Goal: Task Accomplishment & Management: Use online tool/utility

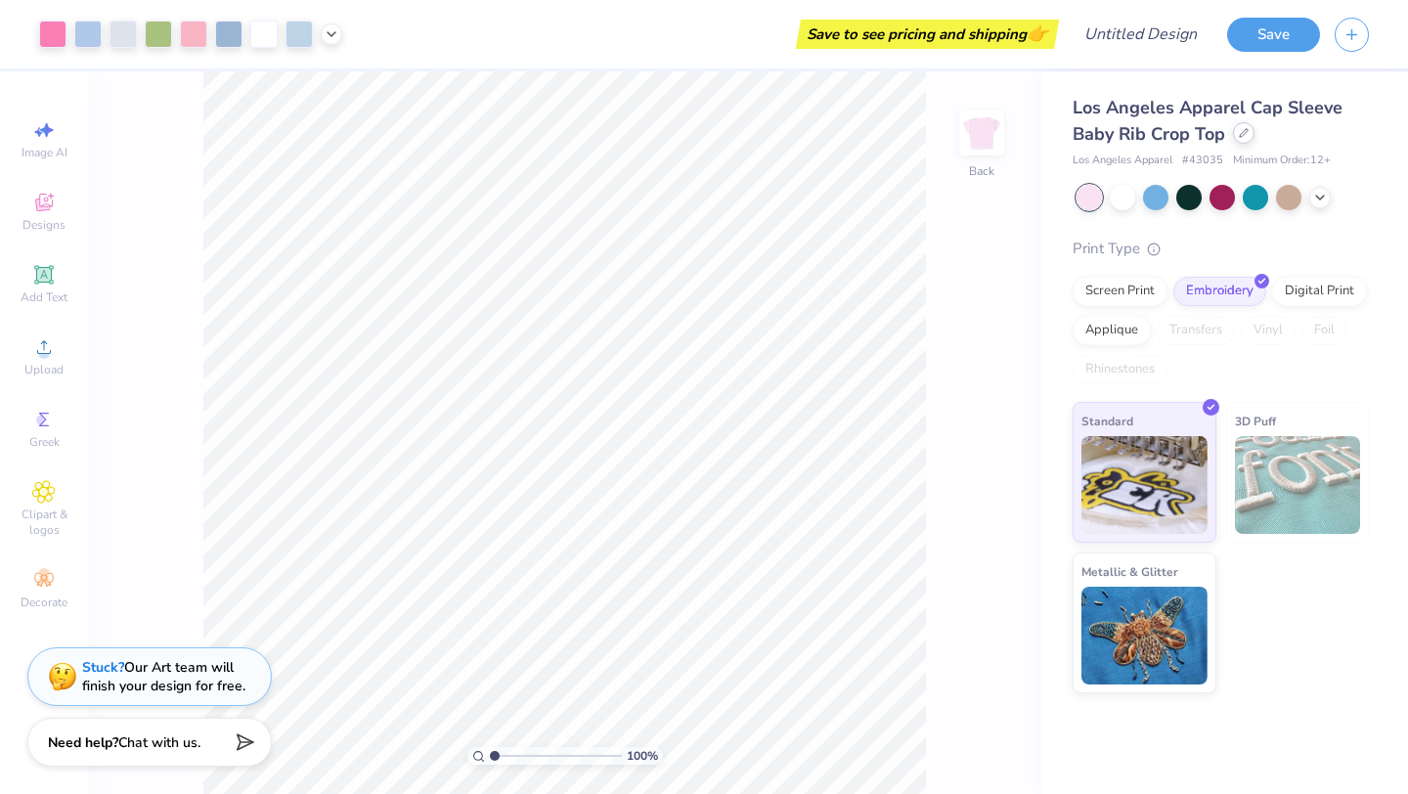
click at [1249, 131] on div at bounding box center [1244, 133] width 22 height 22
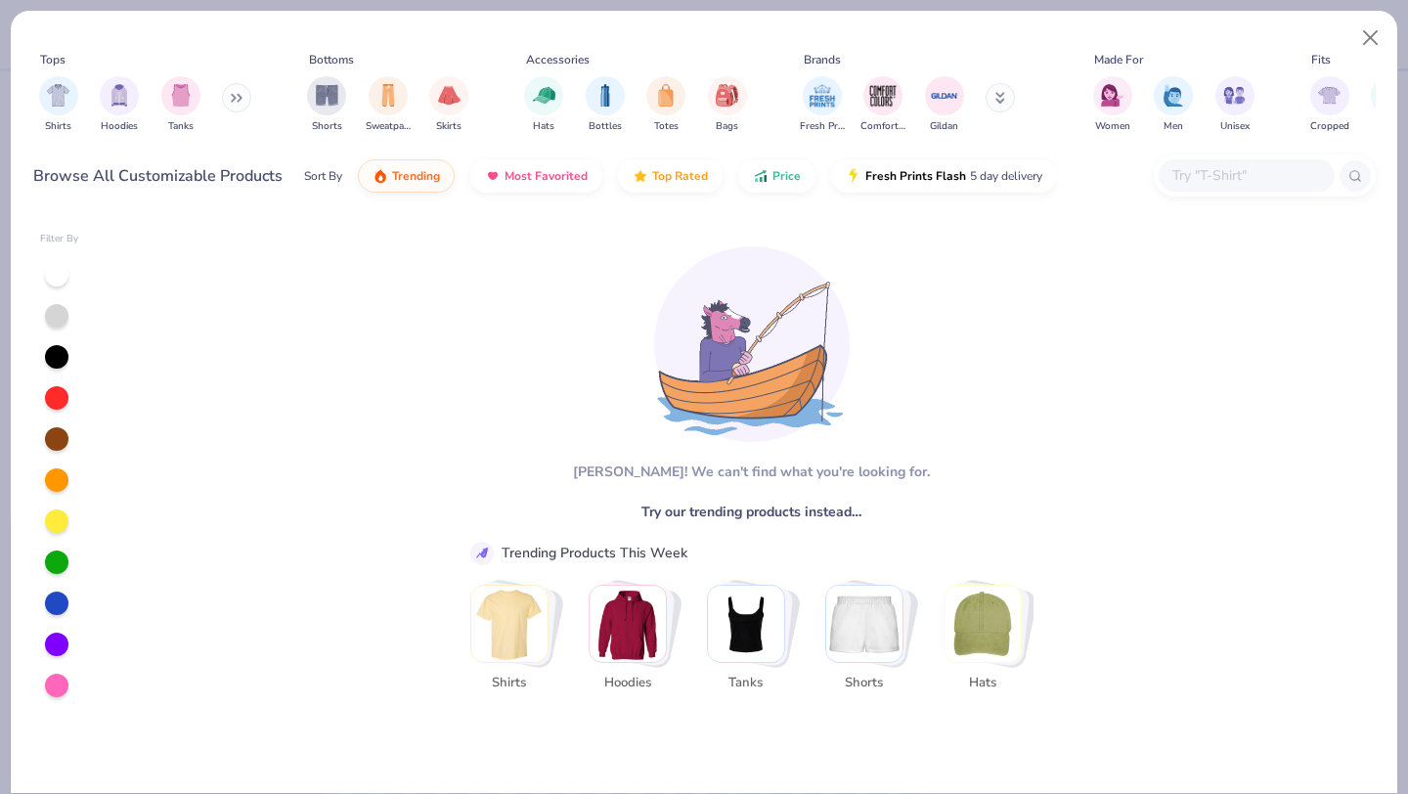
click at [619, 606] on img "Stack Card Button Hoodies" at bounding box center [628, 624] width 76 height 76
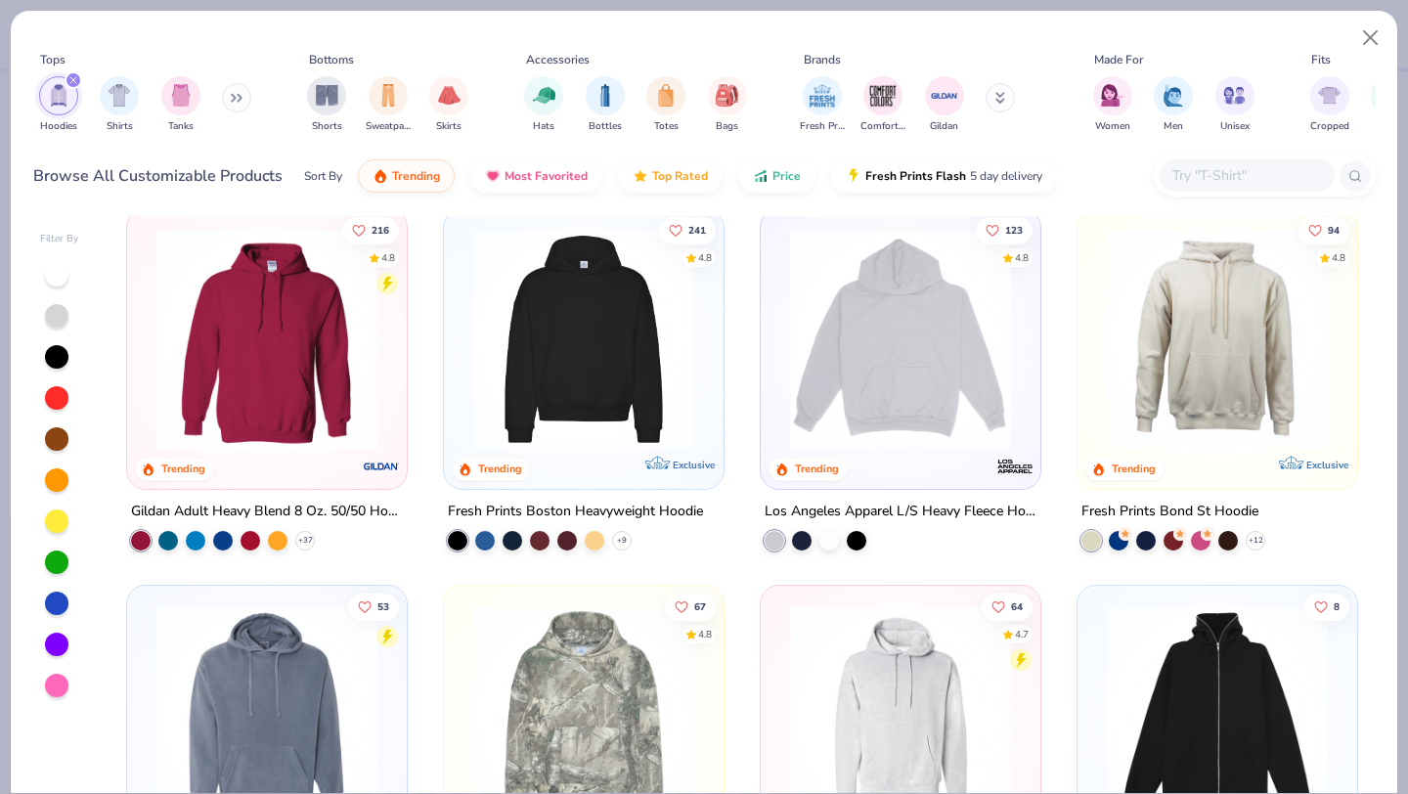
scroll to position [19, 0]
click at [307, 422] on img at bounding box center [267, 338] width 241 height 221
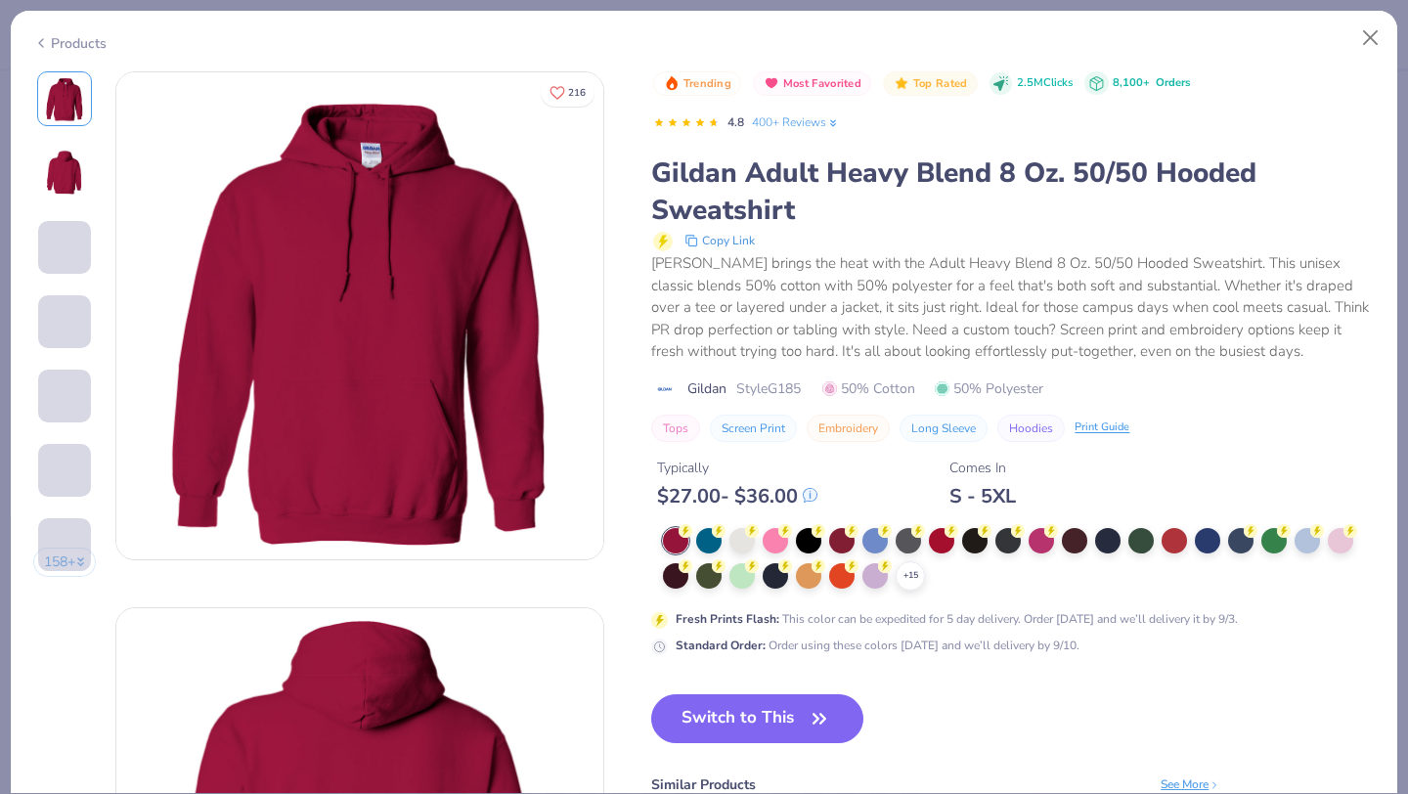
click at [760, 581] on div "+ 15" at bounding box center [1019, 559] width 712 height 63
click at [742, 576] on div at bounding box center [741, 573] width 25 height 25
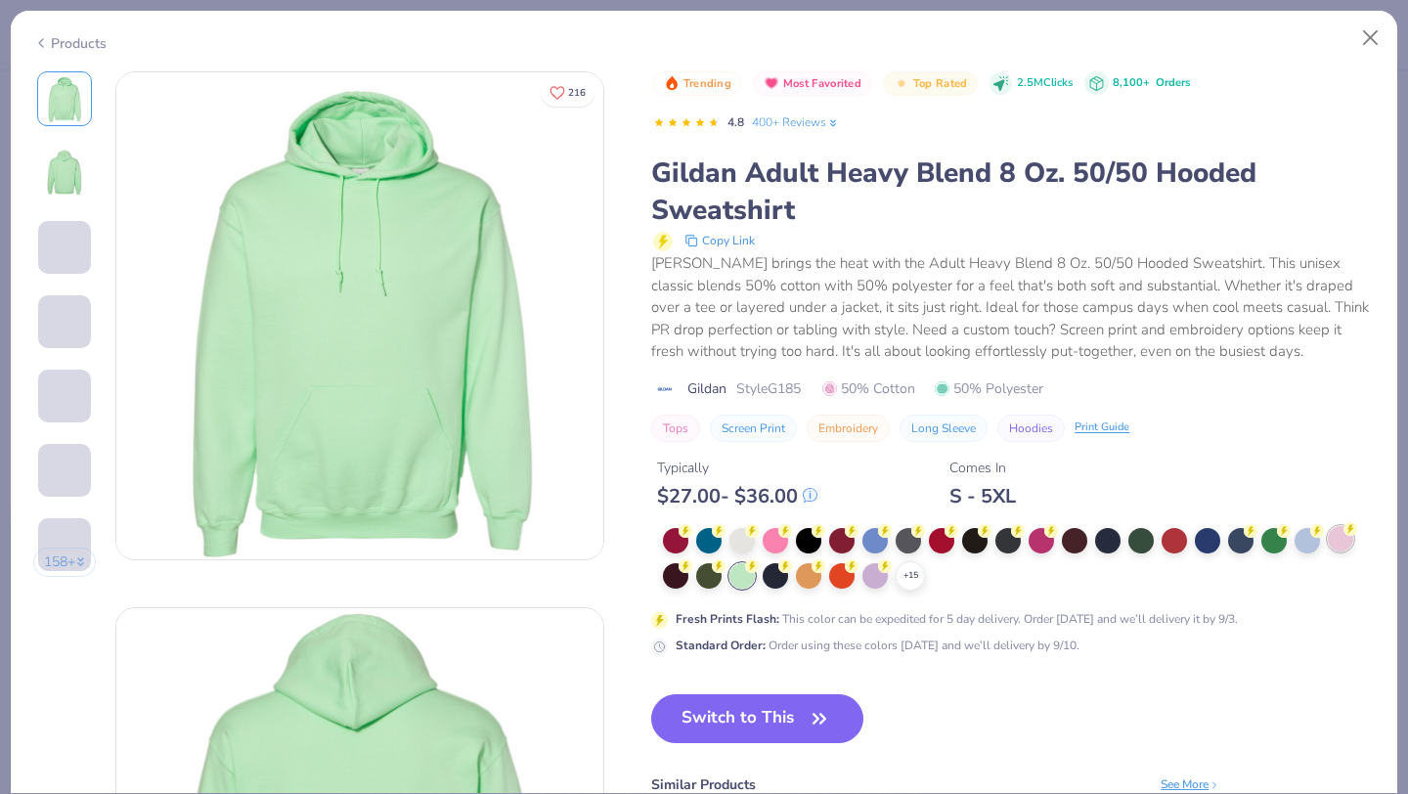
click at [1347, 537] on div at bounding box center [1340, 538] width 25 height 25
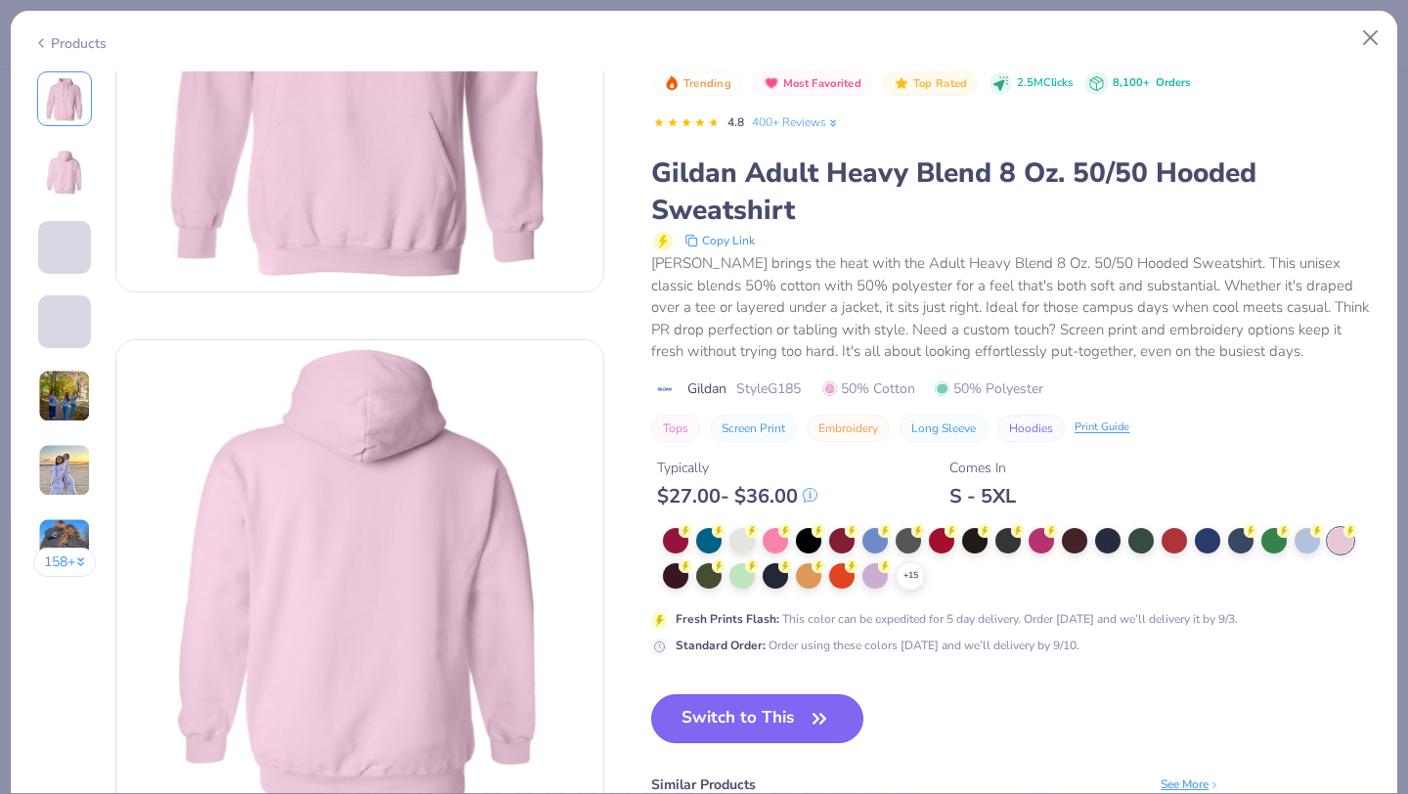
scroll to position [334, 0]
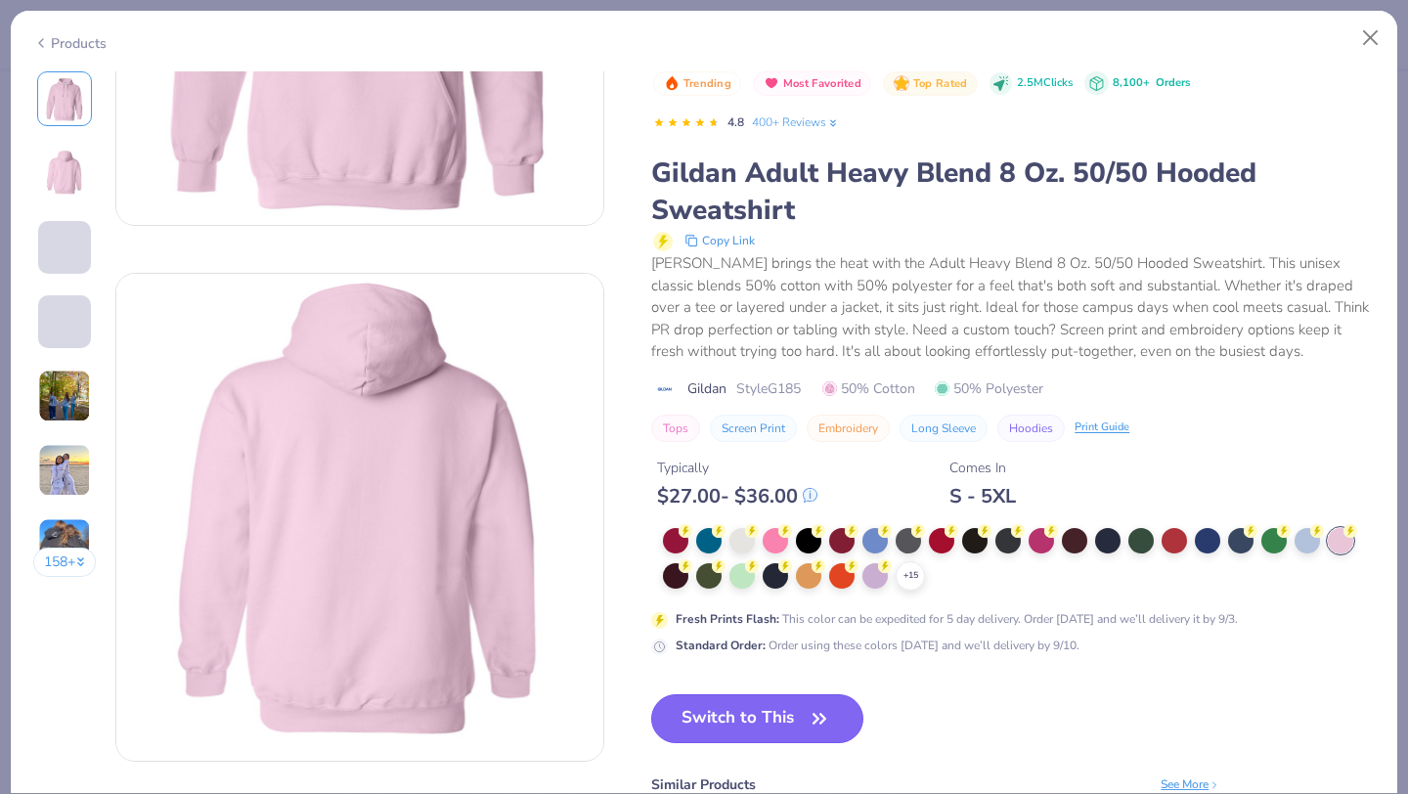
click at [759, 726] on button "Switch to This" at bounding box center [757, 718] width 212 height 49
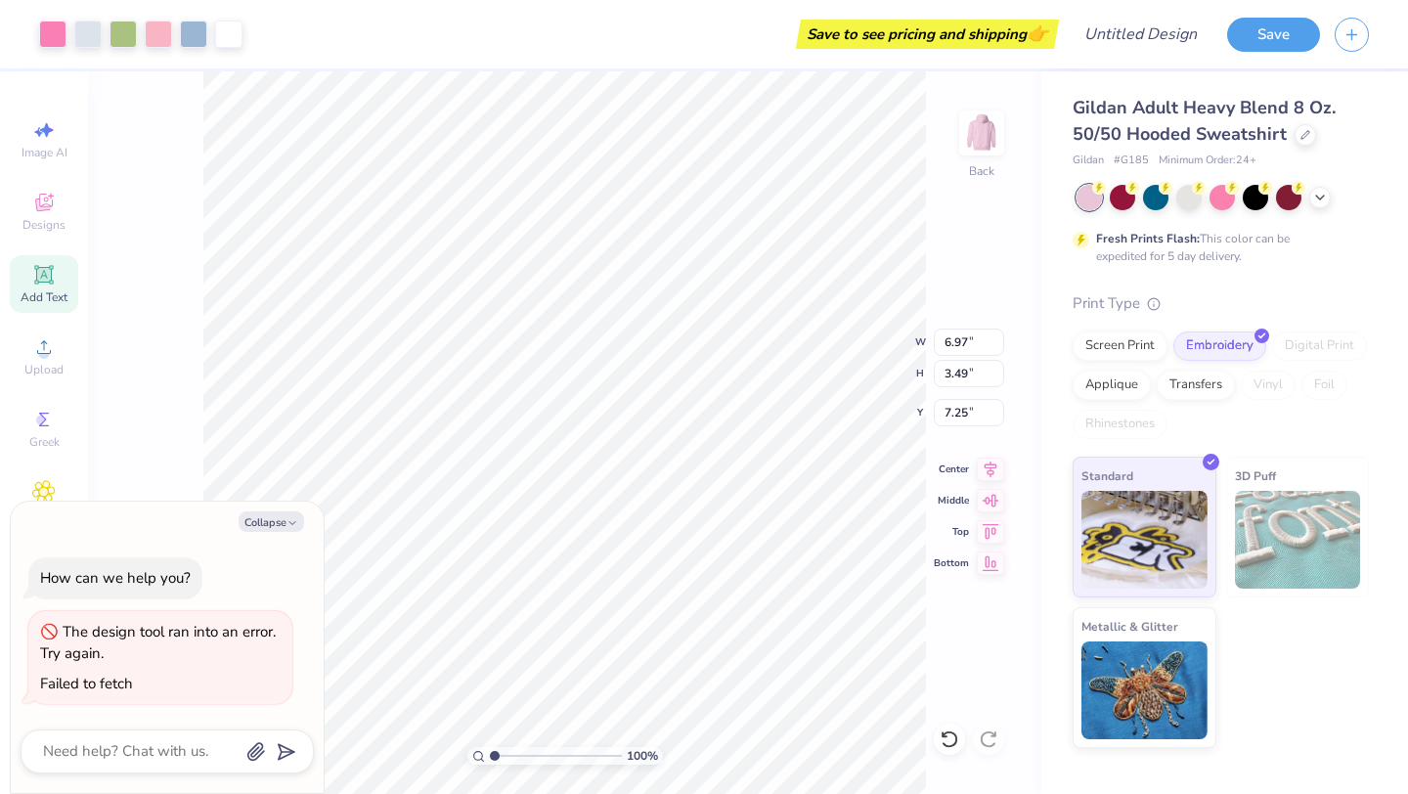
click at [51, 286] on icon at bounding box center [43, 274] width 23 height 23
type textarea "x"
type input "6.48"
type input "1.88"
type input "6.31"
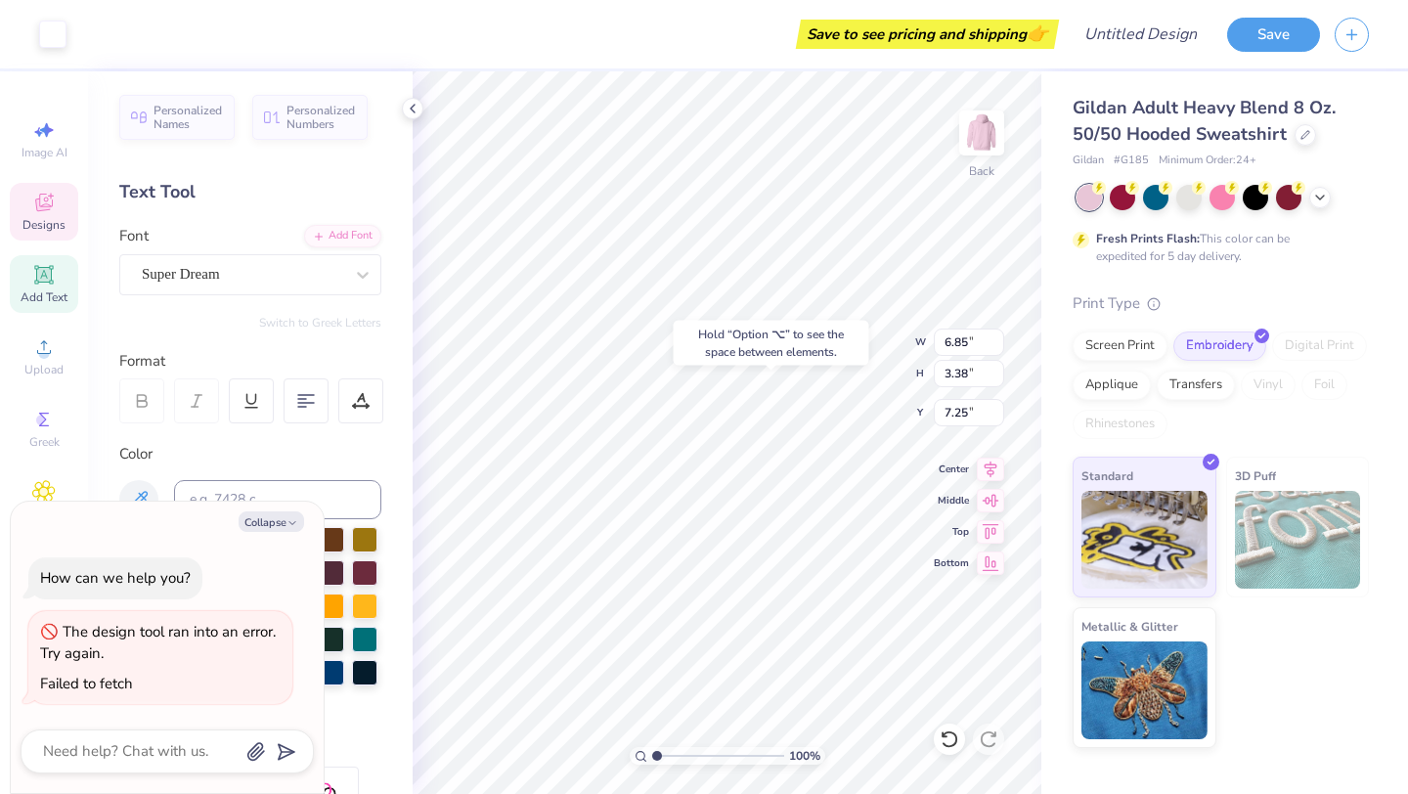
click at [741, 333] on div "Hold “Option ⌥” to see the space between elements." at bounding box center [772, 343] width 196 height 45
type textarea "x"
type input "2.36"
type input "3.10"
type input "7.53"
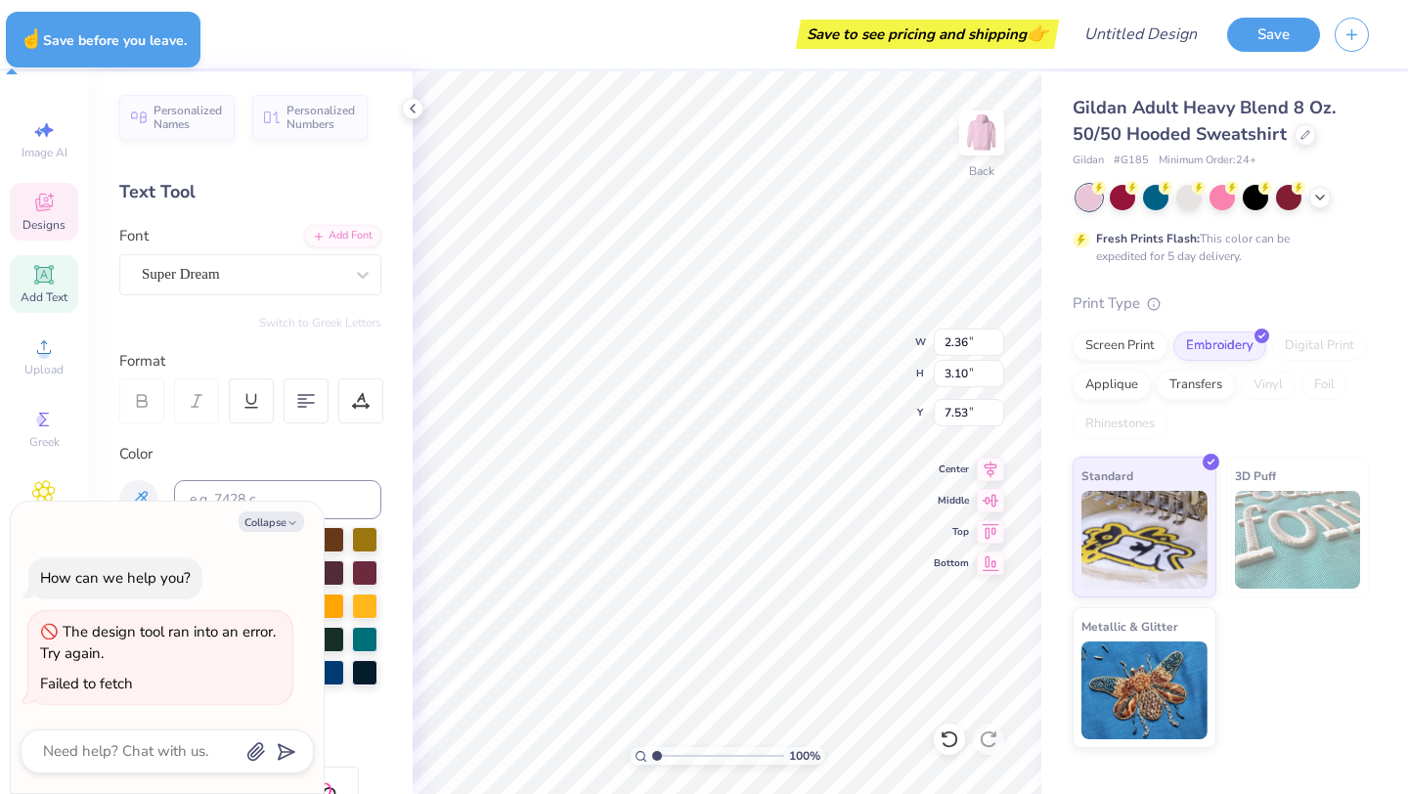
type textarea "x"
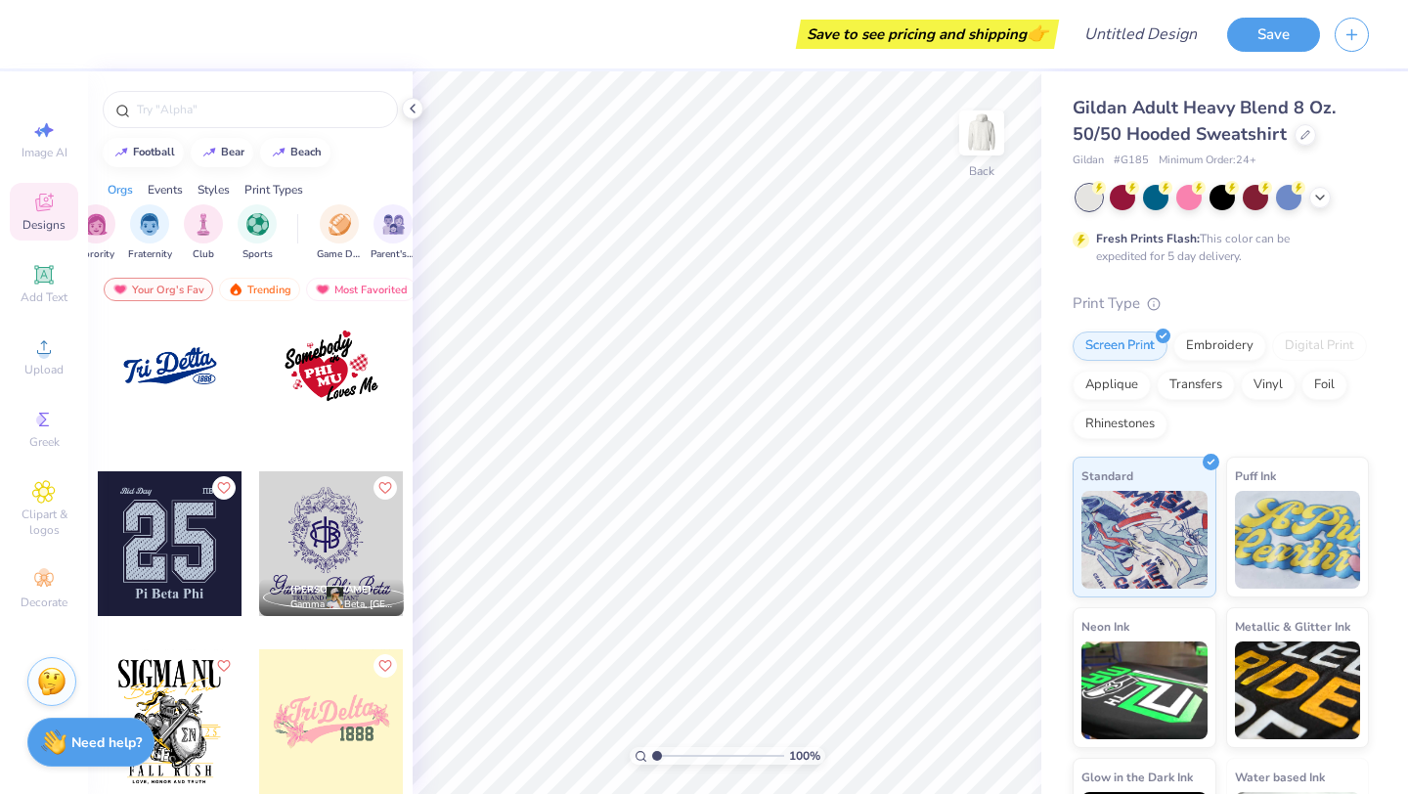
scroll to position [8577, 0]
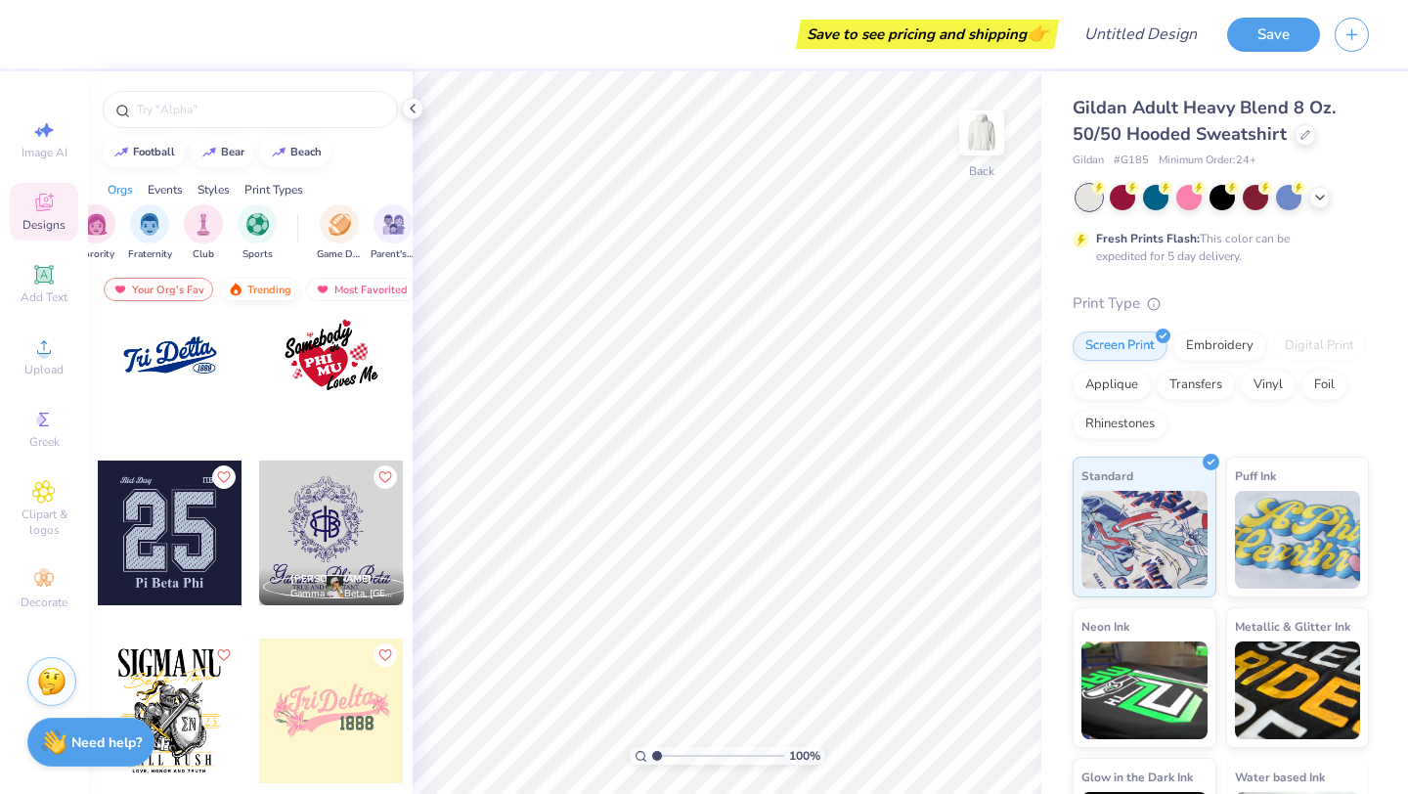
click at [250, 284] on div "Trending" at bounding box center [259, 289] width 81 height 23
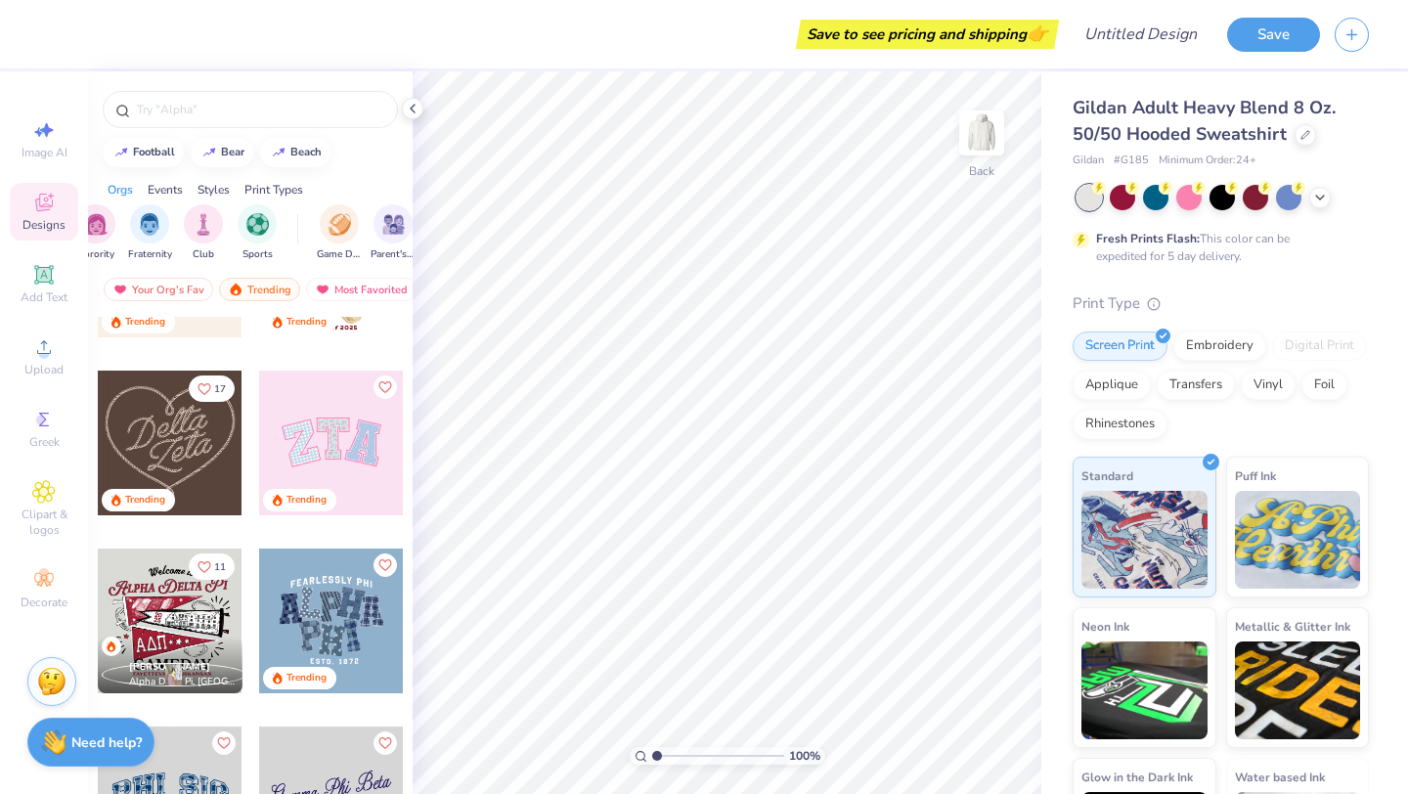
scroll to position [656, 0]
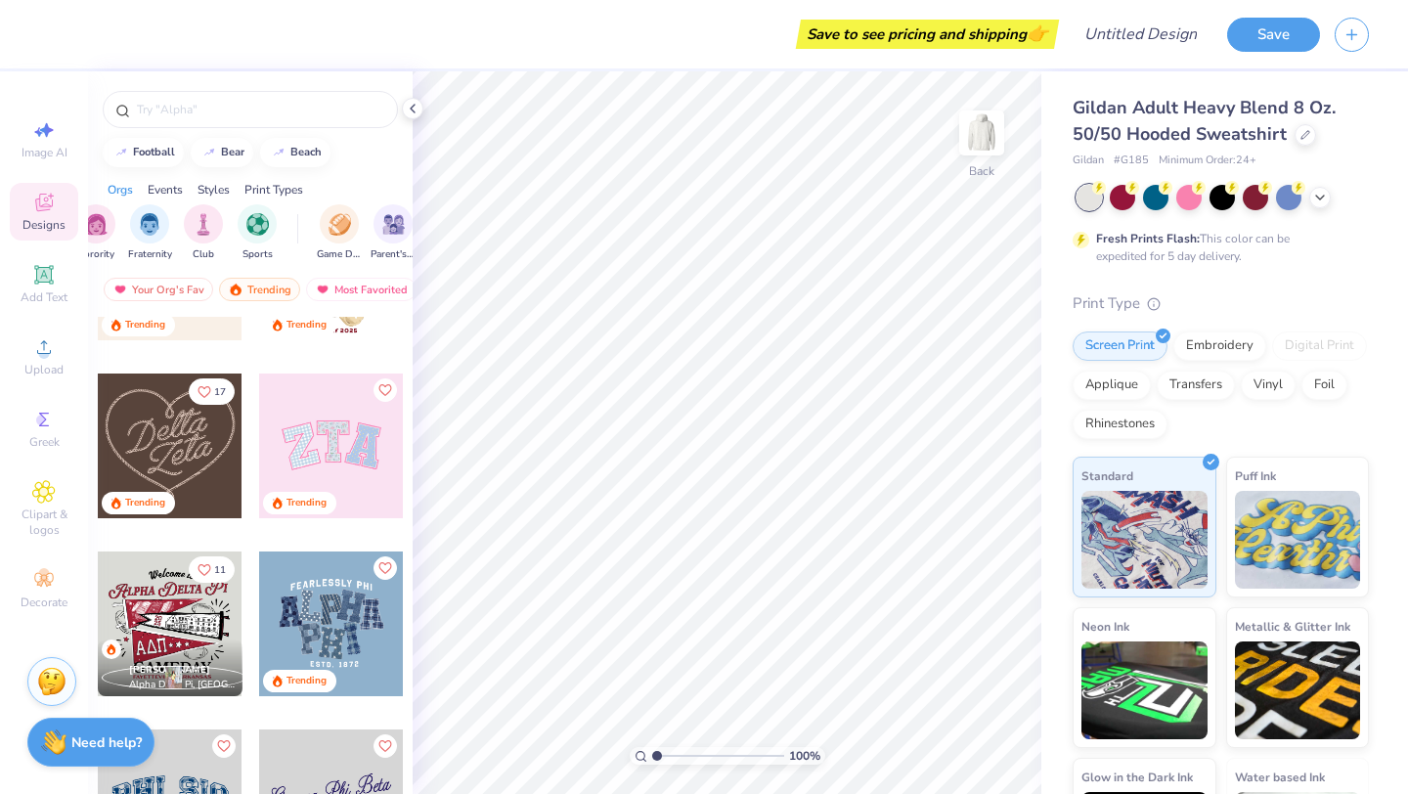
click at [310, 416] on div at bounding box center [331, 446] width 145 height 145
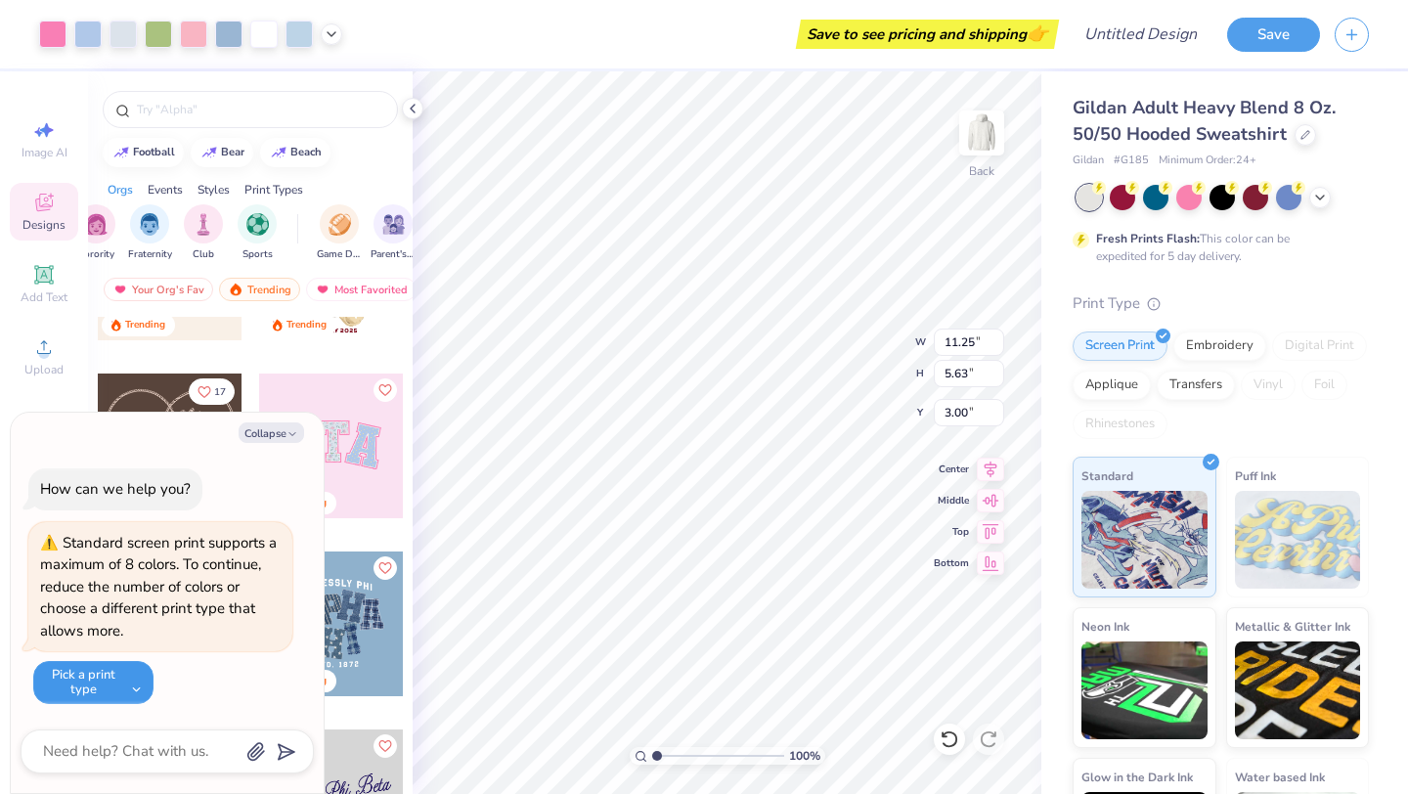
click at [136, 683] on button "Pick a print type" at bounding box center [93, 682] width 120 height 43
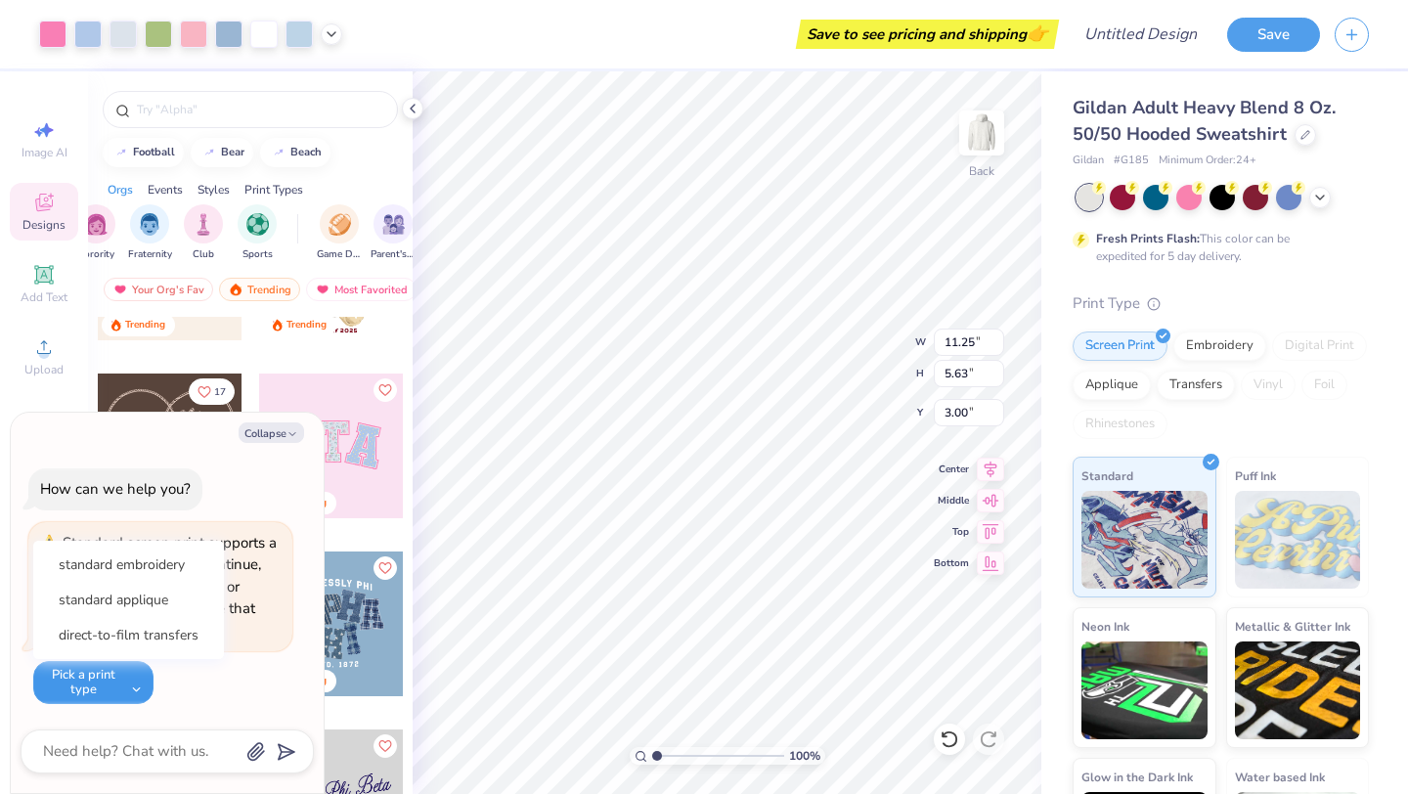
click at [141, 682] on button "Pick a print type" at bounding box center [93, 682] width 120 height 43
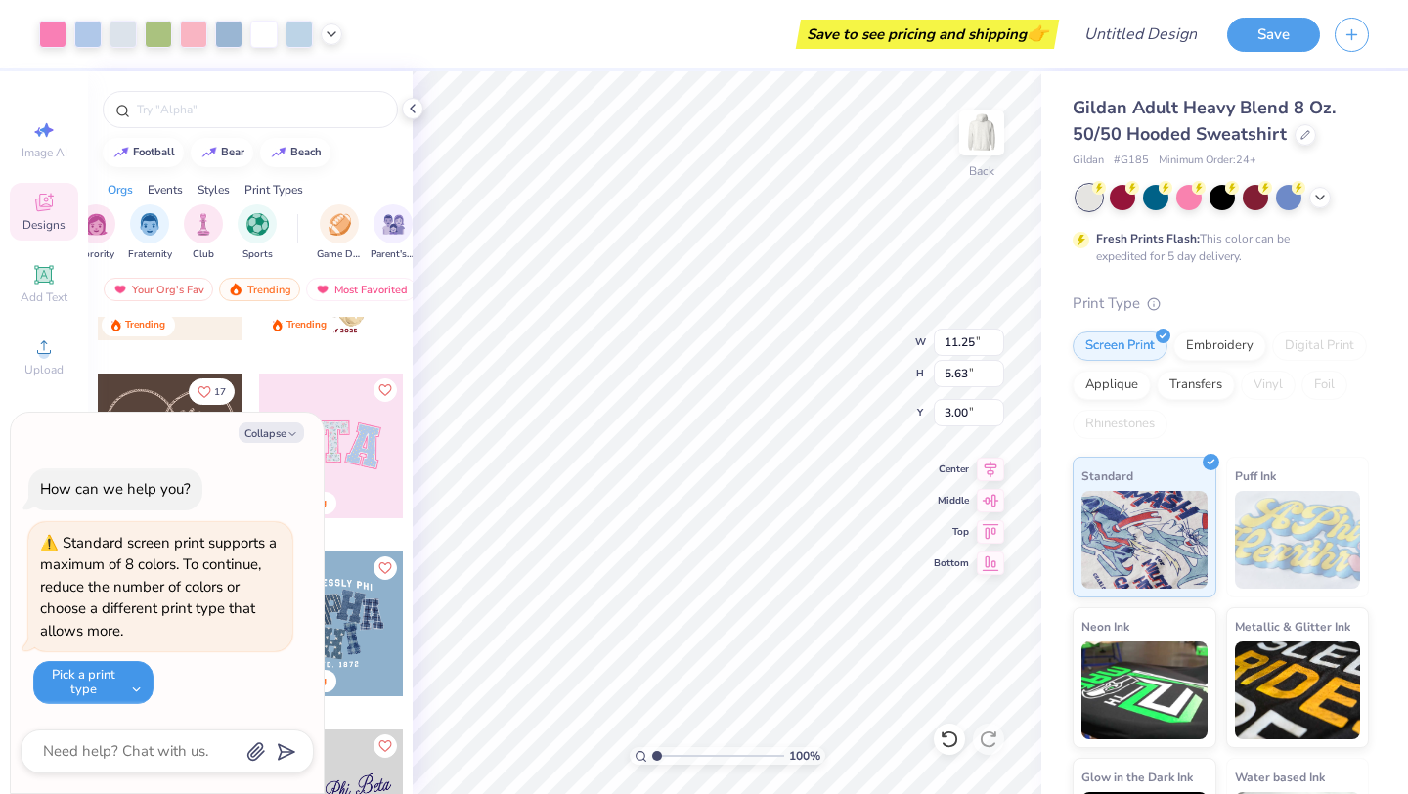
click at [141, 682] on button "Pick a print type" at bounding box center [93, 682] width 120 height 43
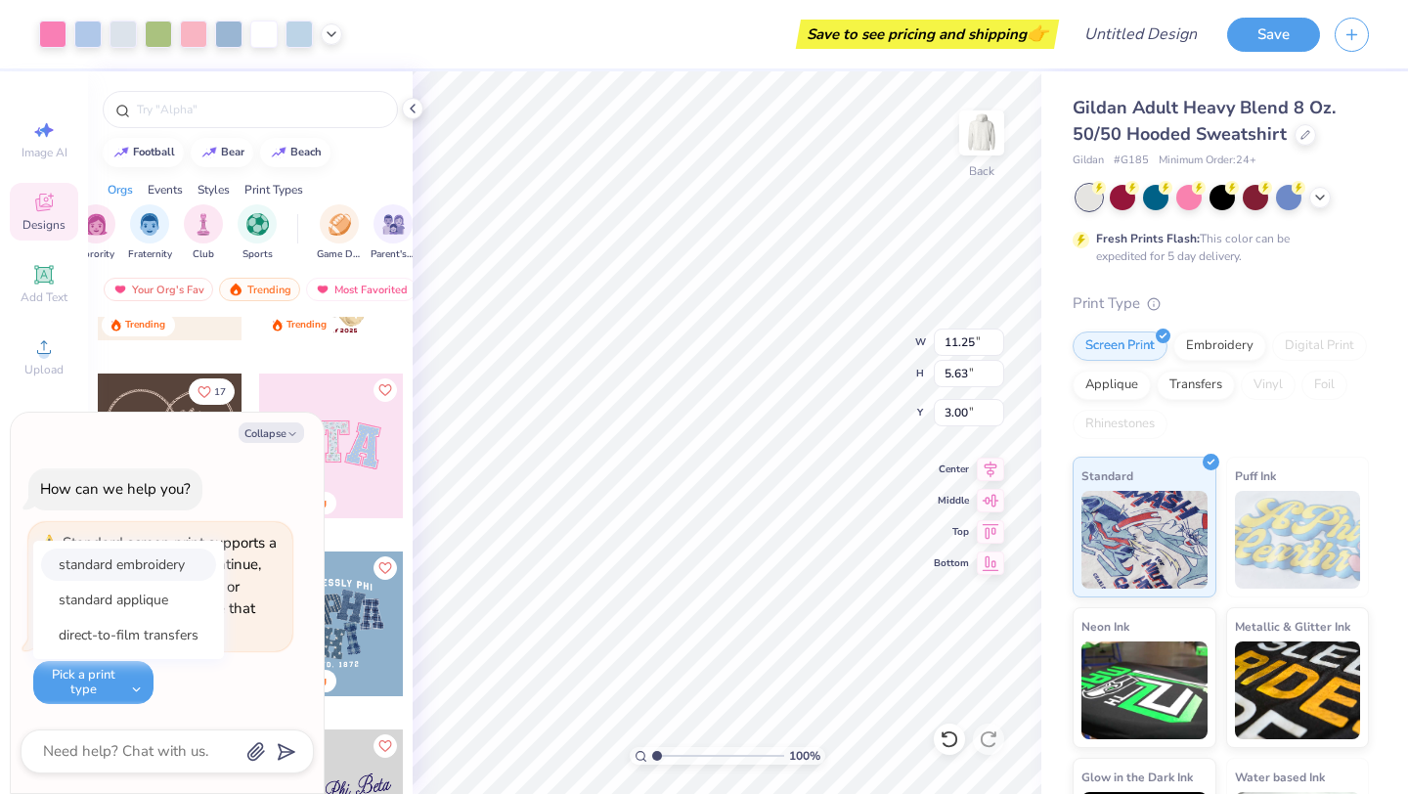
click at [165, 561] on button "standard embroidery" at bounding box center [128, 565] width 175 height 32
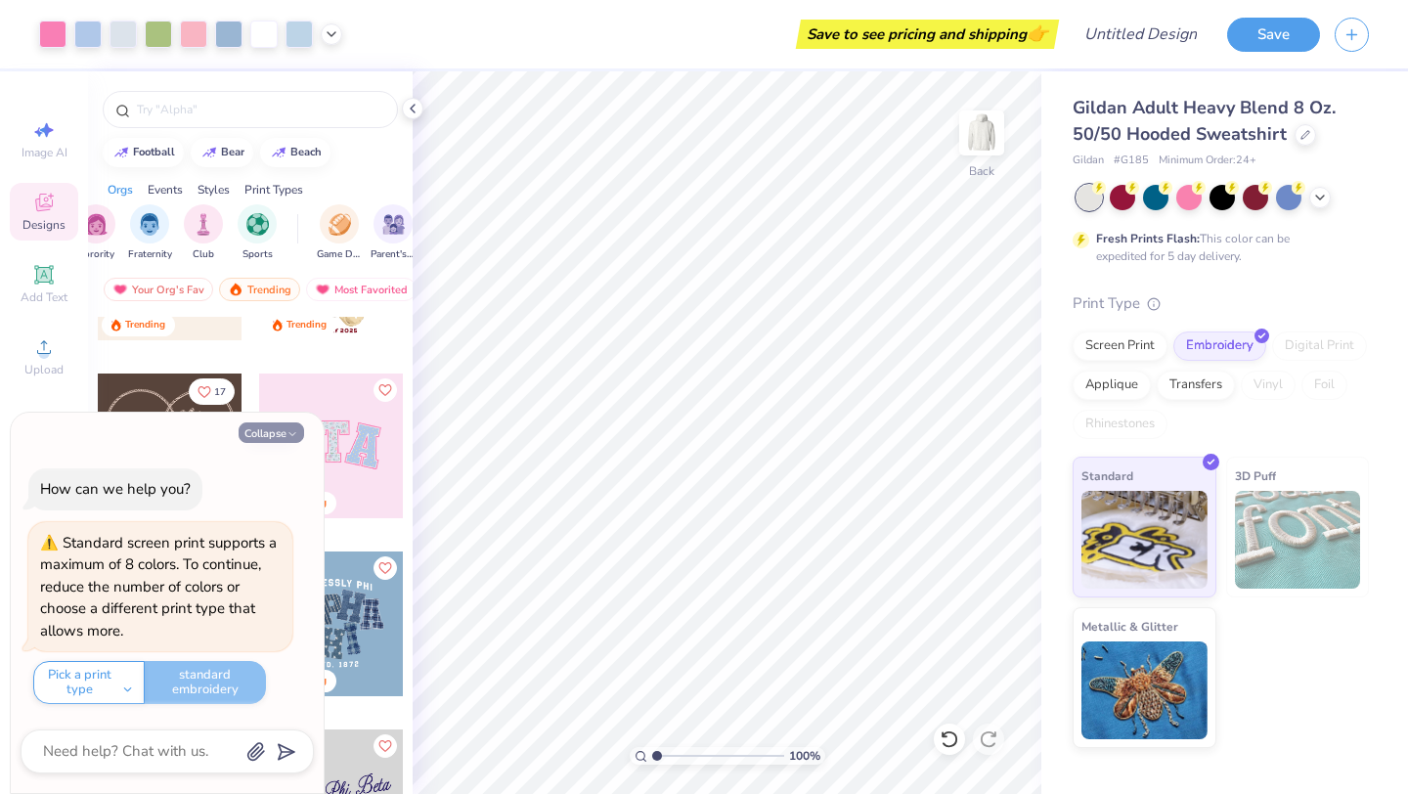
click at [252, 432] on button "Collapse" at bounding box center [272, 432] width 66 height 21
type textarea "x"
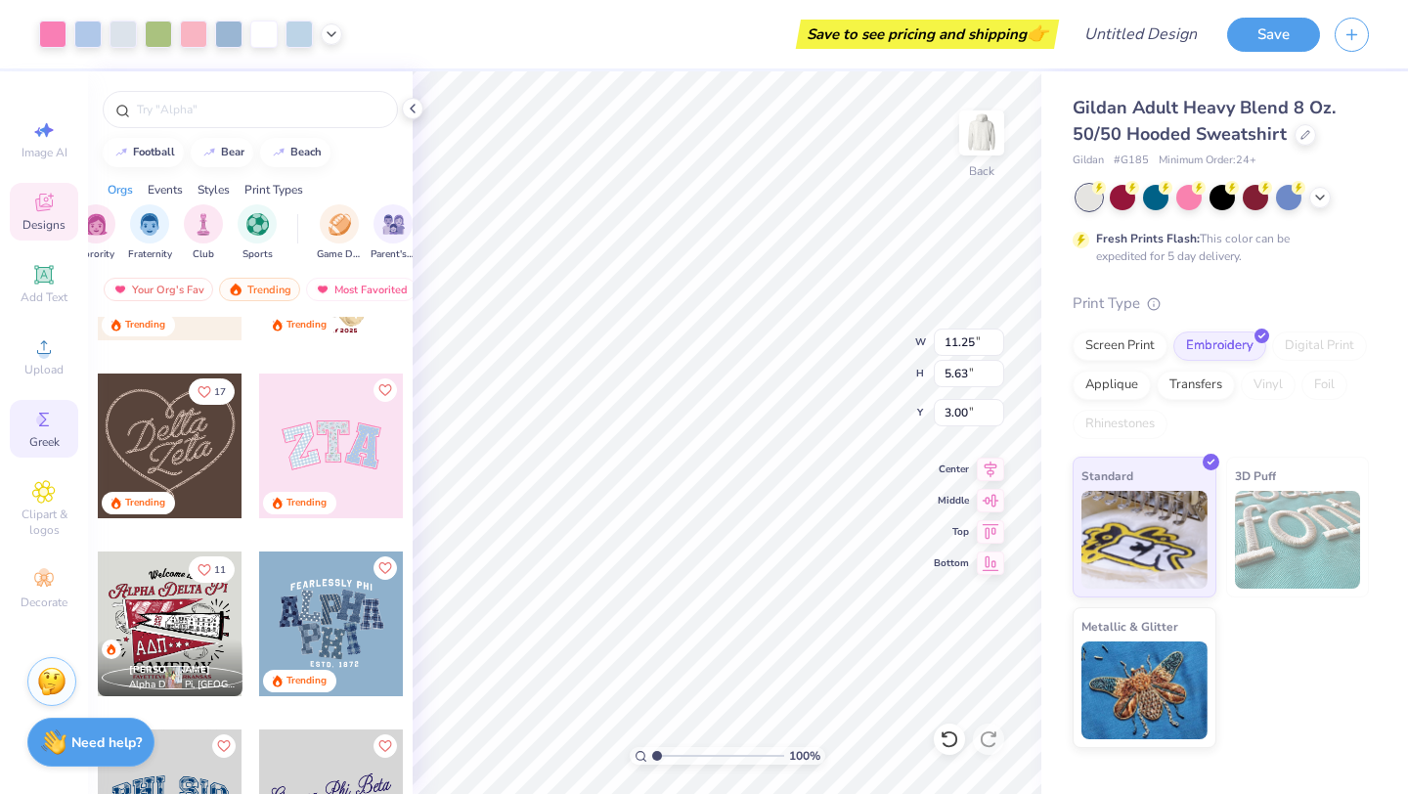
click at [61, 418] on div "Greek" at bounding box center [44, 429] width 68 height 58
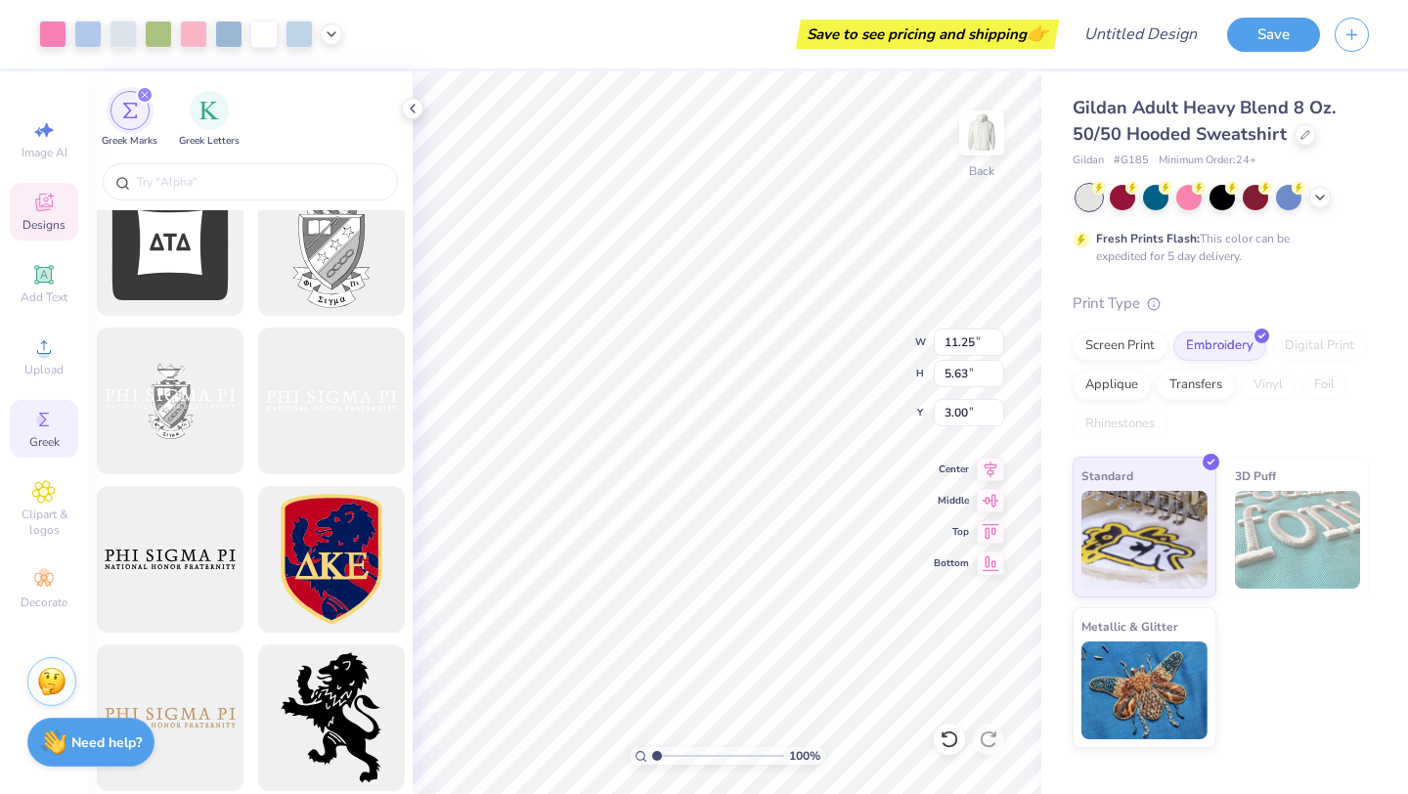
scroll to position [840, 0]
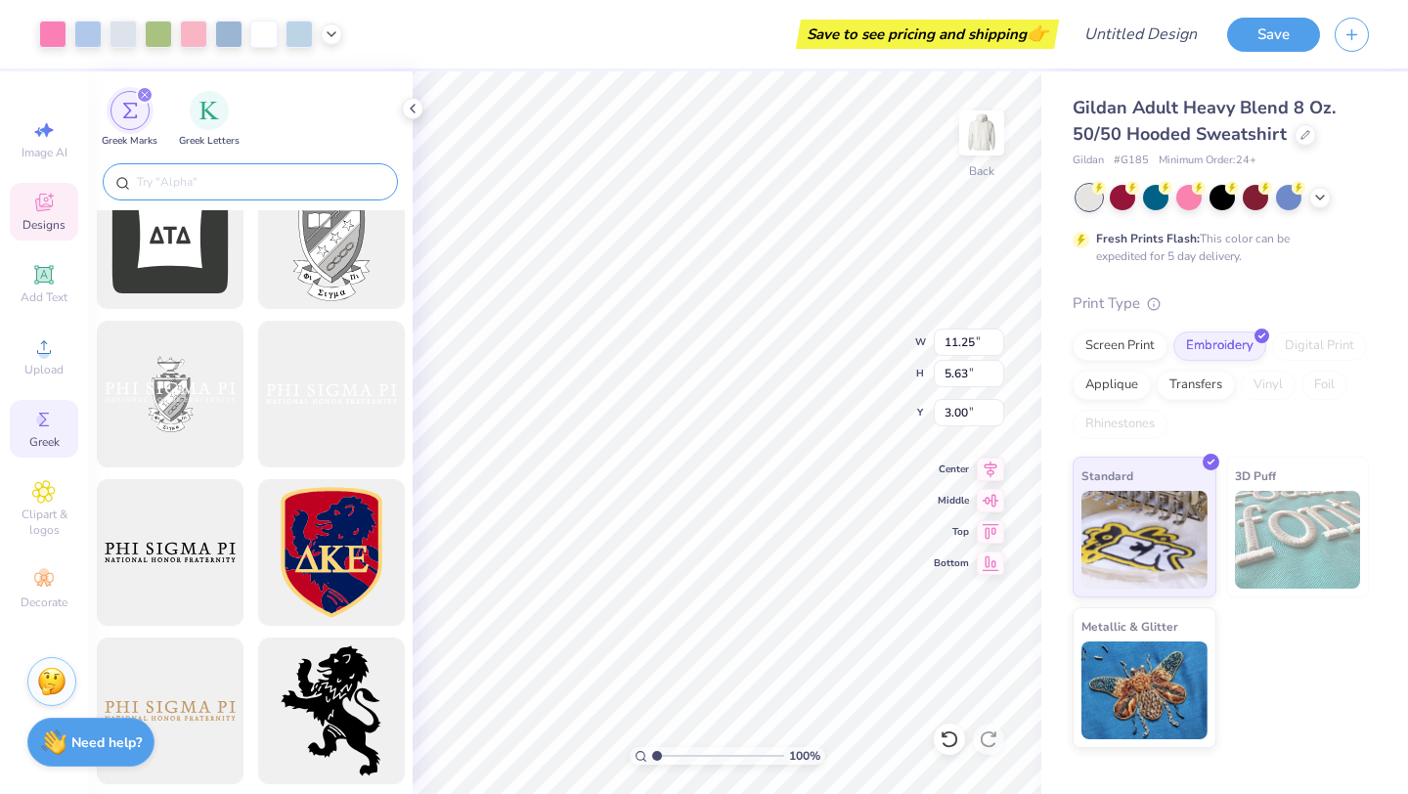
click at [251, 183] on input "text" at bounding box center [260, 182] width 250 height 20
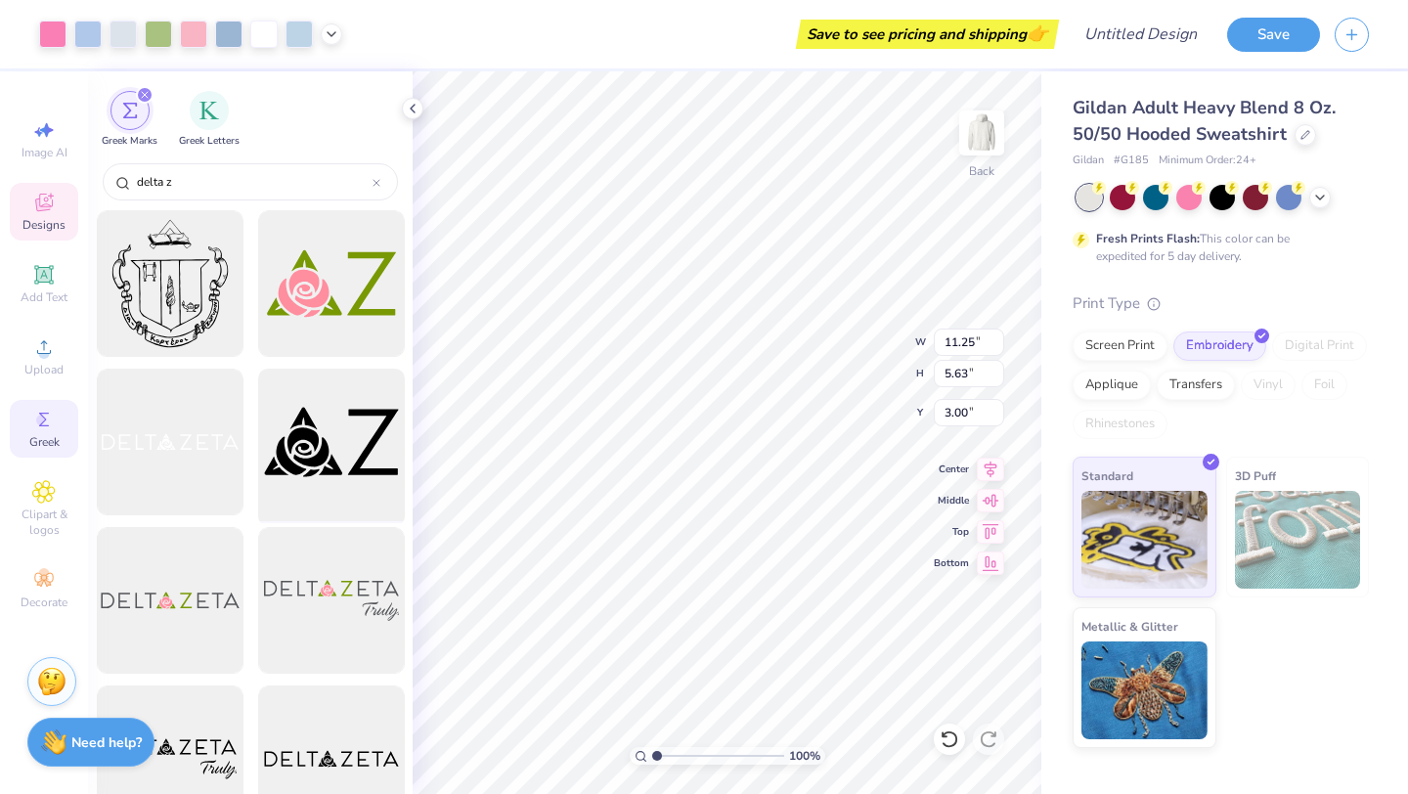
scroll to position [49, 0]
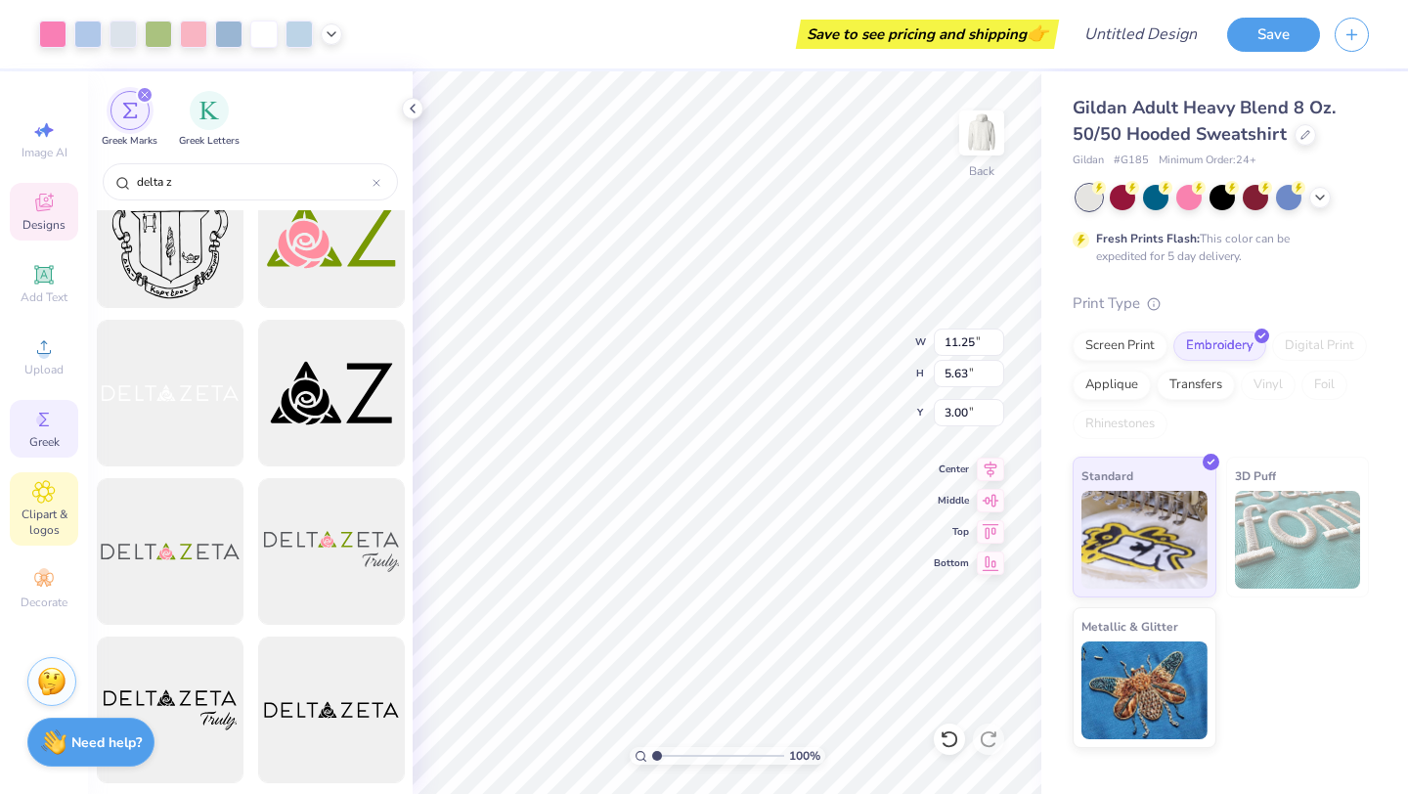
type input "delta z"
click at [52, 512] on span "Clipart & logos" at bounding box center [44, 521] width 68 height 31
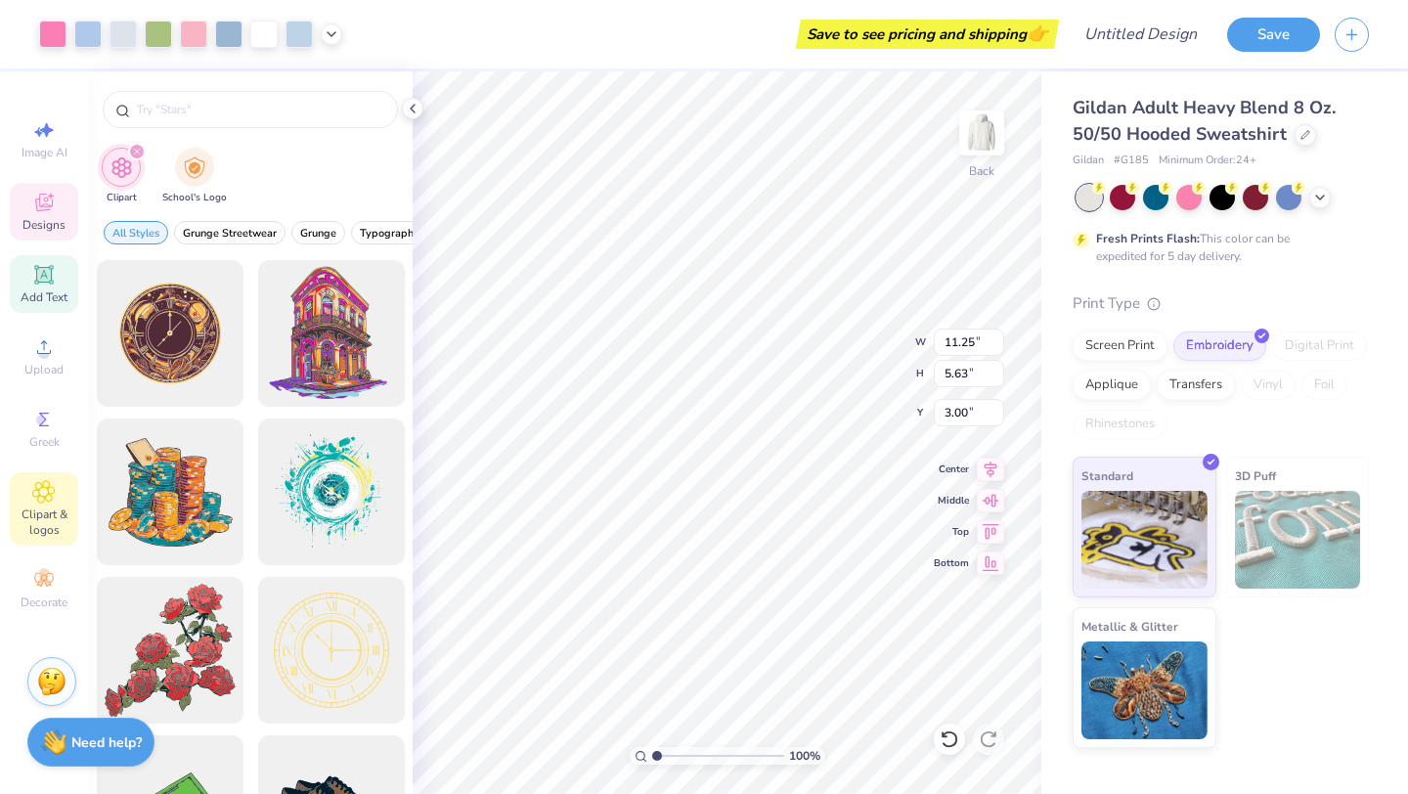
click at [72, 300] on div "Add Text" at bounding box center [44, 284] width 68 height 58
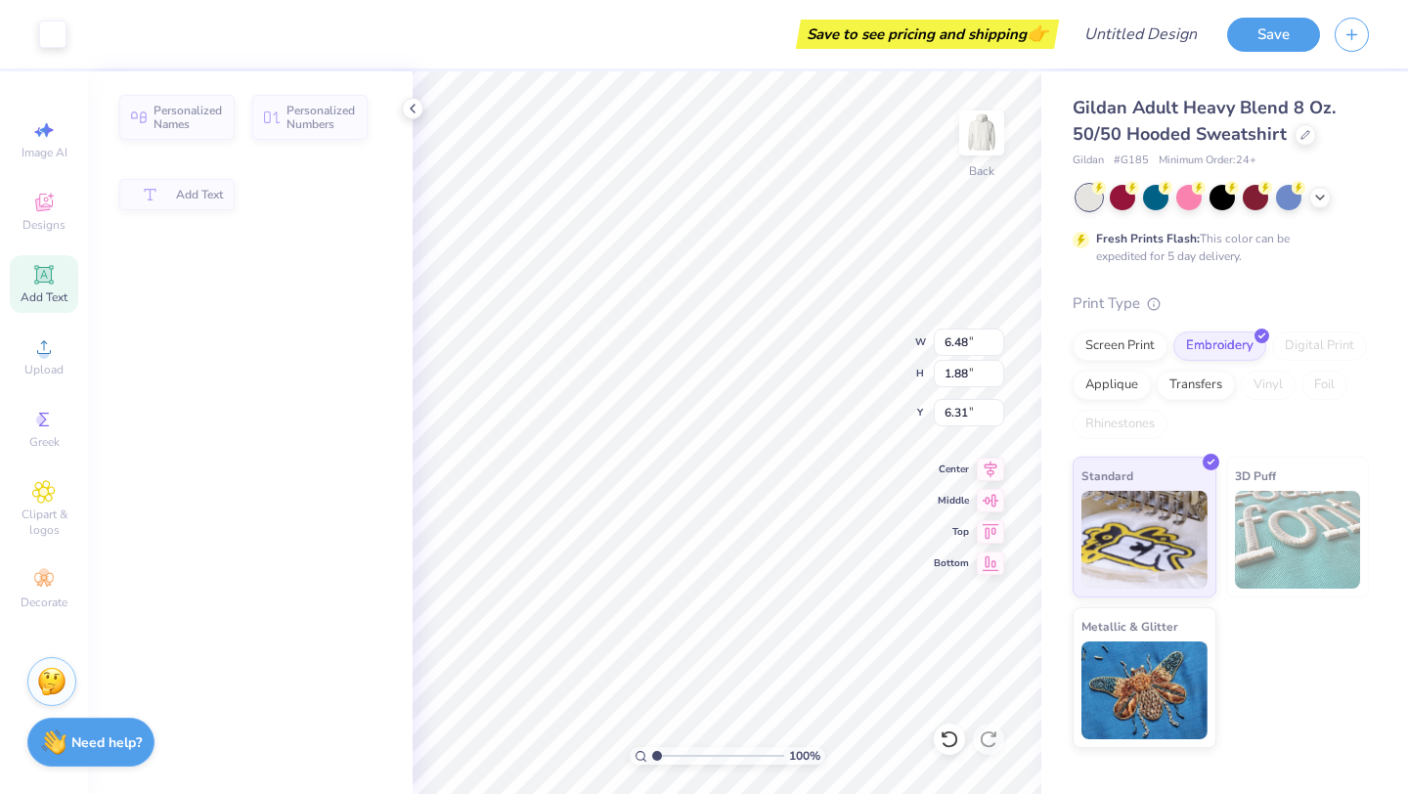
type input "6.48"
type input "1.88"
type input "6.31"
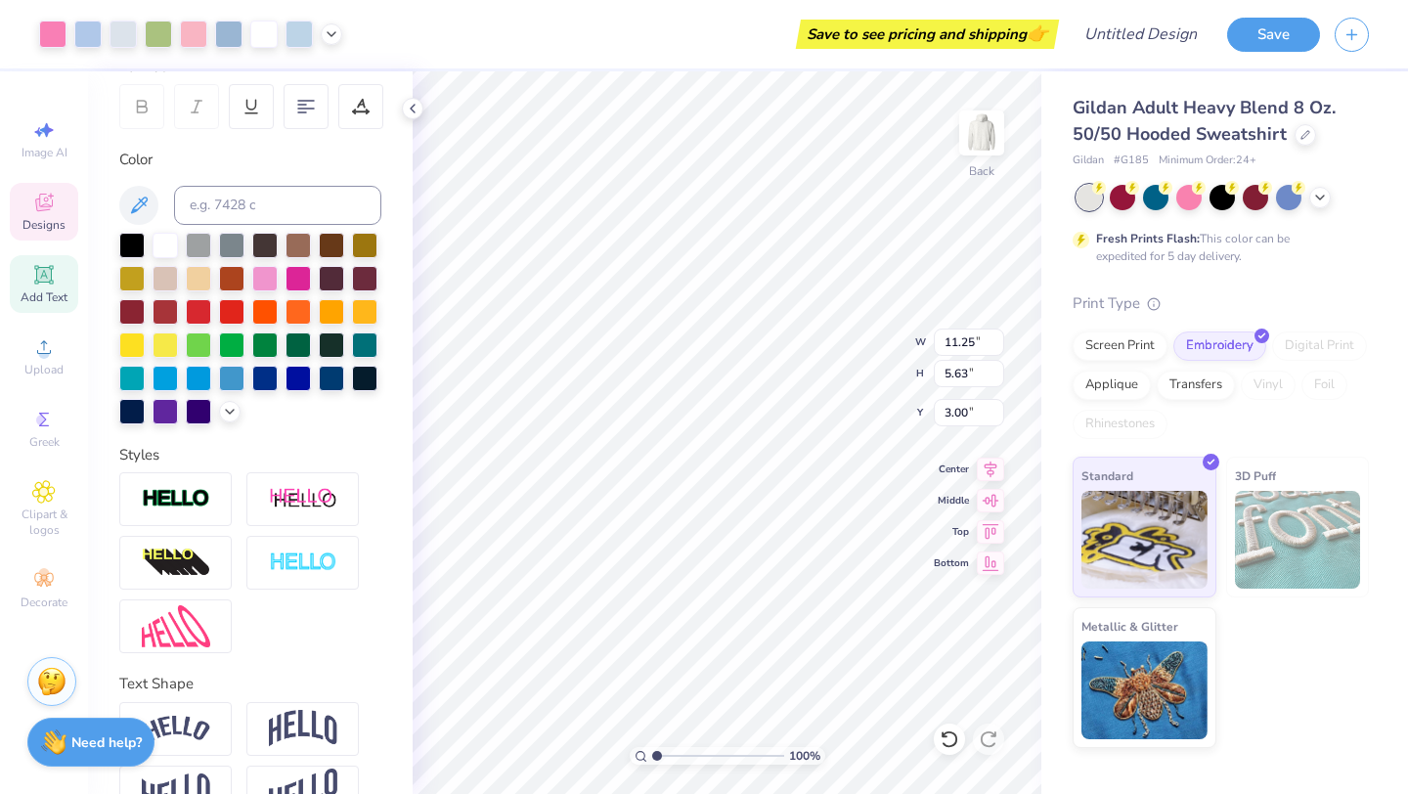
scroll to position [342, 0]
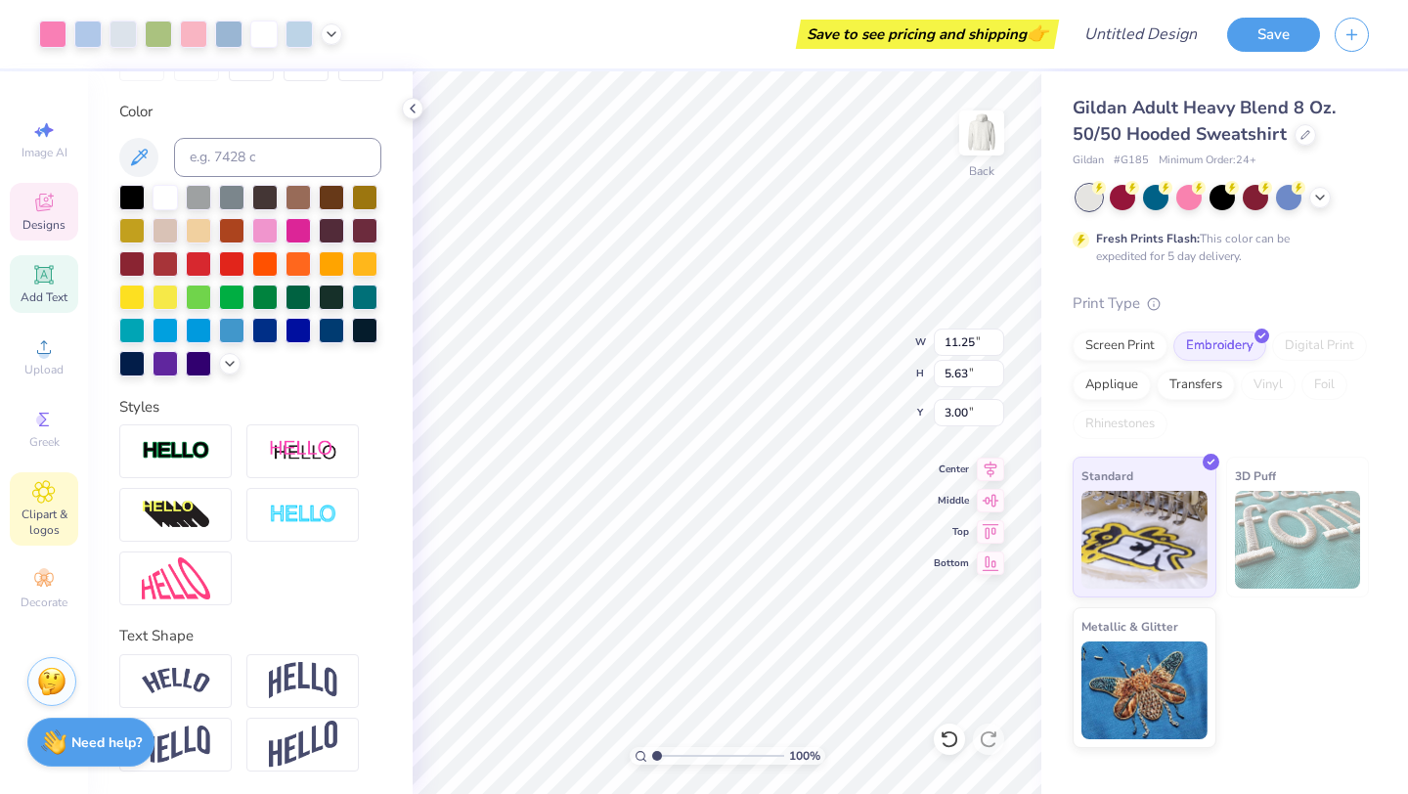
click at [24, 491] on div "Clipart & logos" at bounding box center [44, 508] width 68 height 73
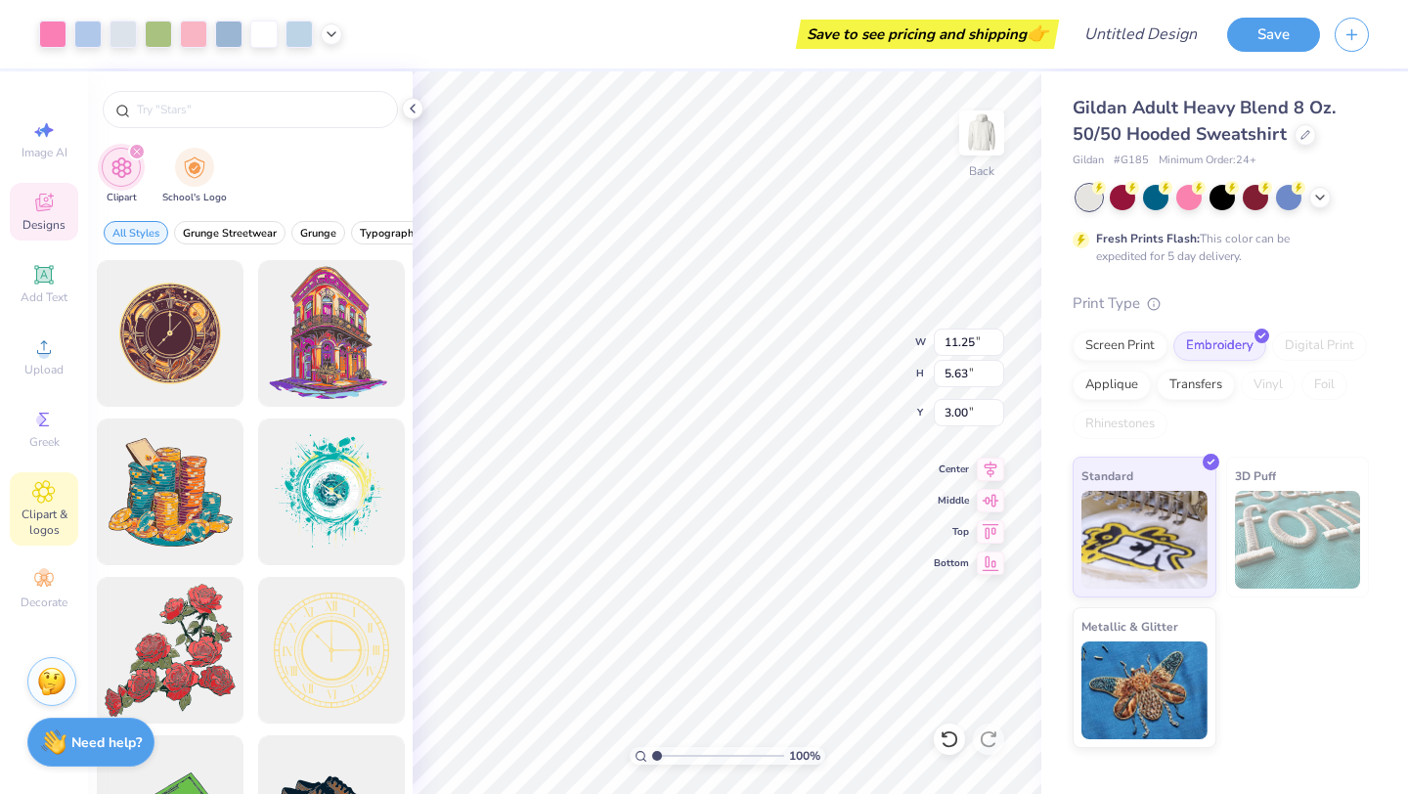
click at [218, 130] on div at bounding box center [250, 104] width 325 height 66
click at [212, 107] on input "text" at bounding box center [260, 110] width 250 height 20
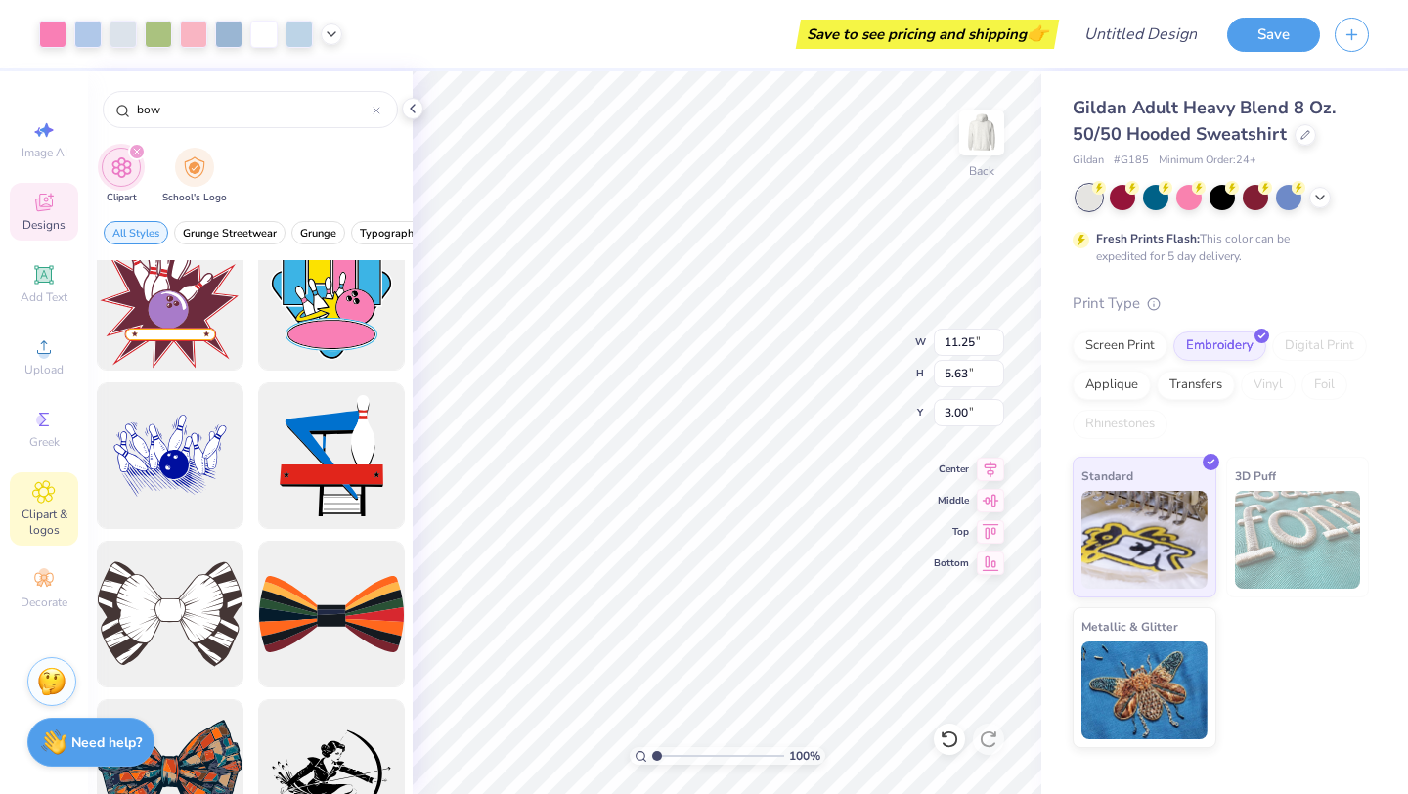
scroll to position [771, 0]
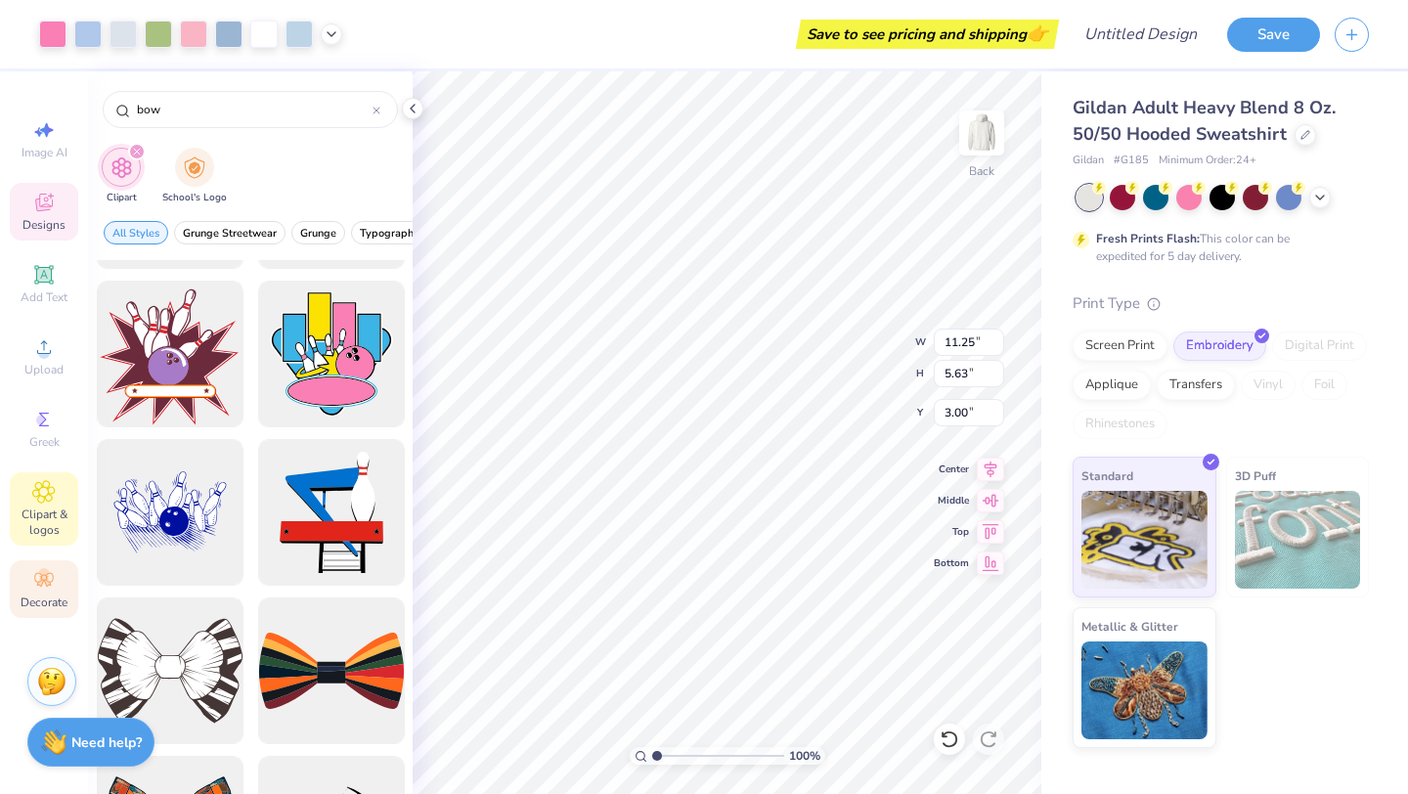
type input "bow"
click at [46, 566] on div "Decorate" at bounding box center [44, 589] width 68 height 58
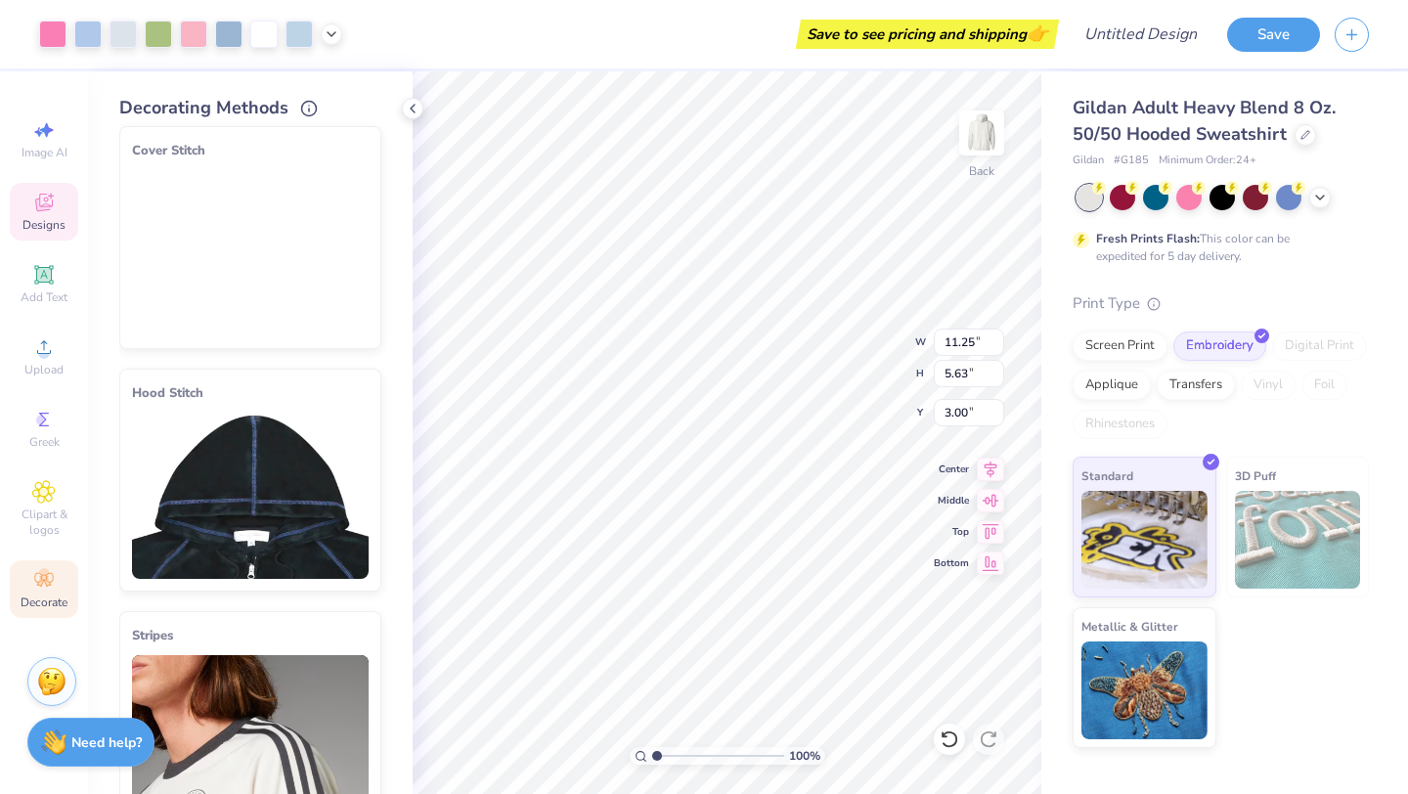
scroll to position [0, 0]
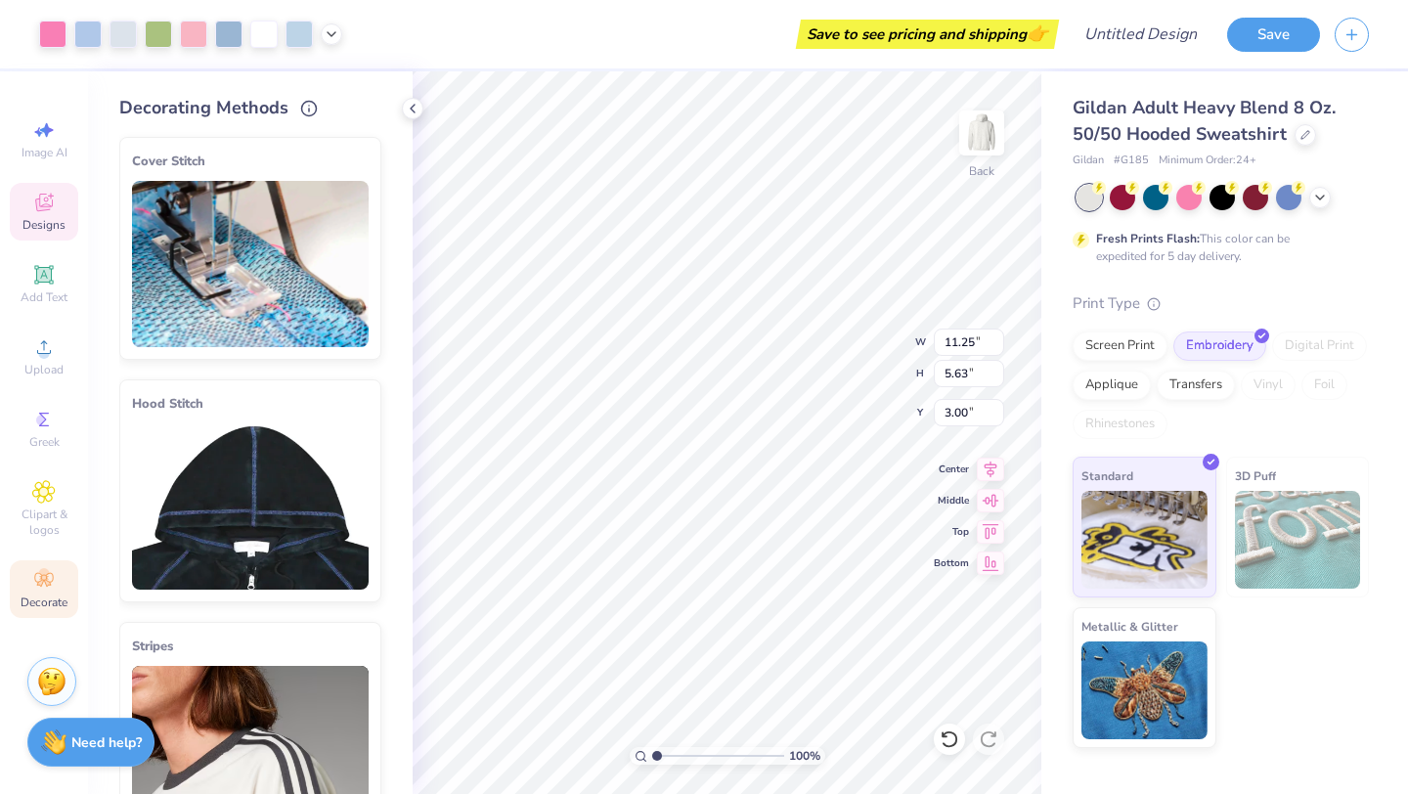
click at [241, 529] on img at bounding box center [250, 506] width 237 height 166
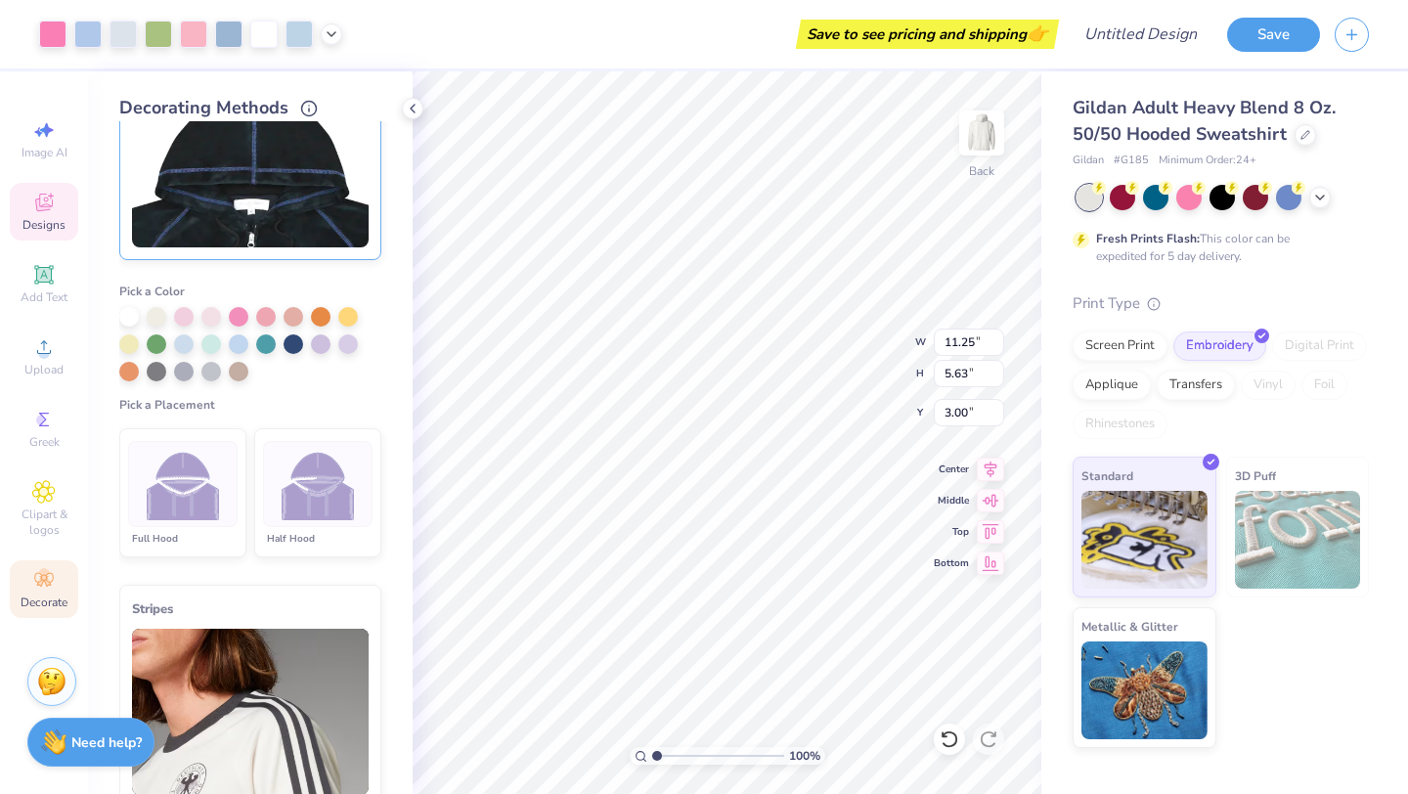
scroll to position [349, 0]
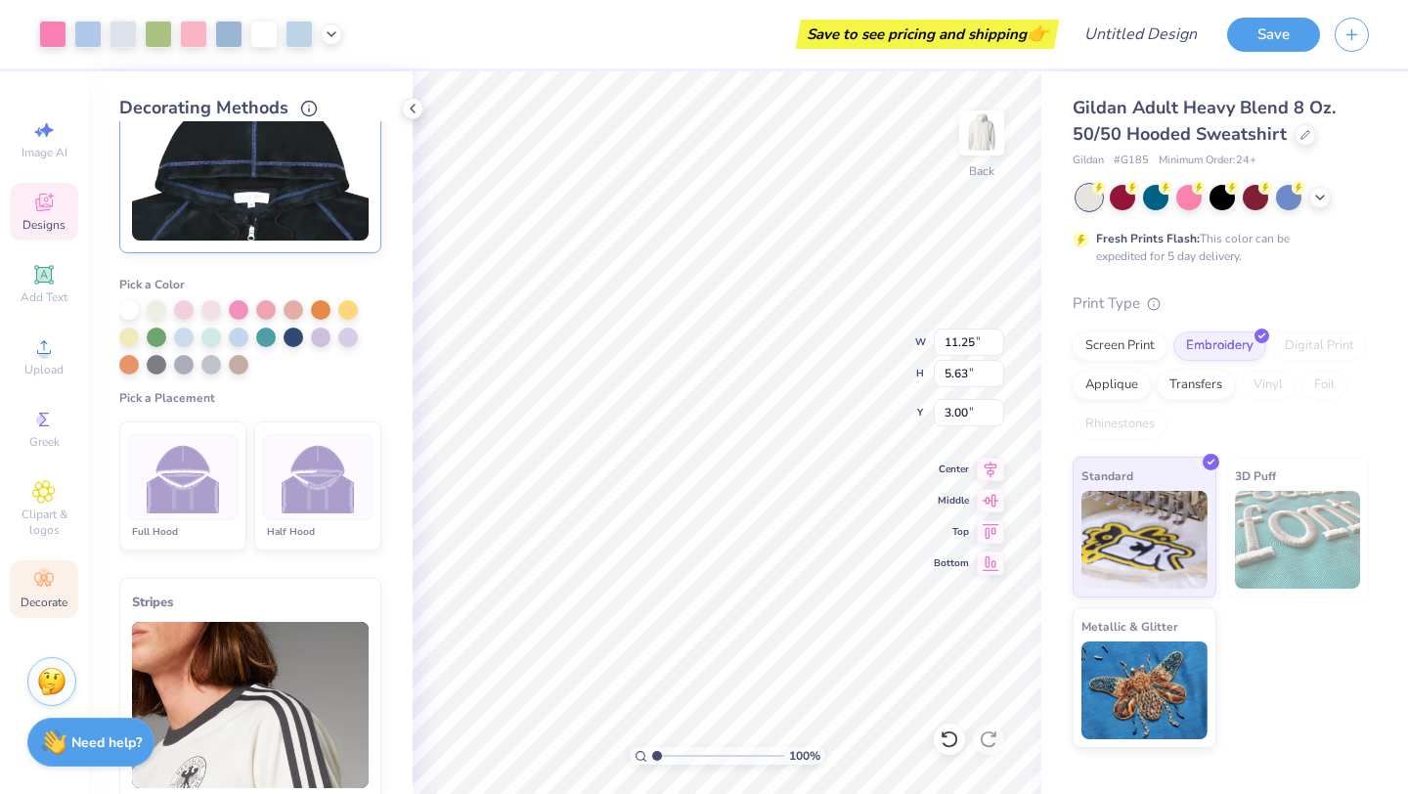
click at [328, 488] on img at bounding box center [318, 477] width 73 height 73
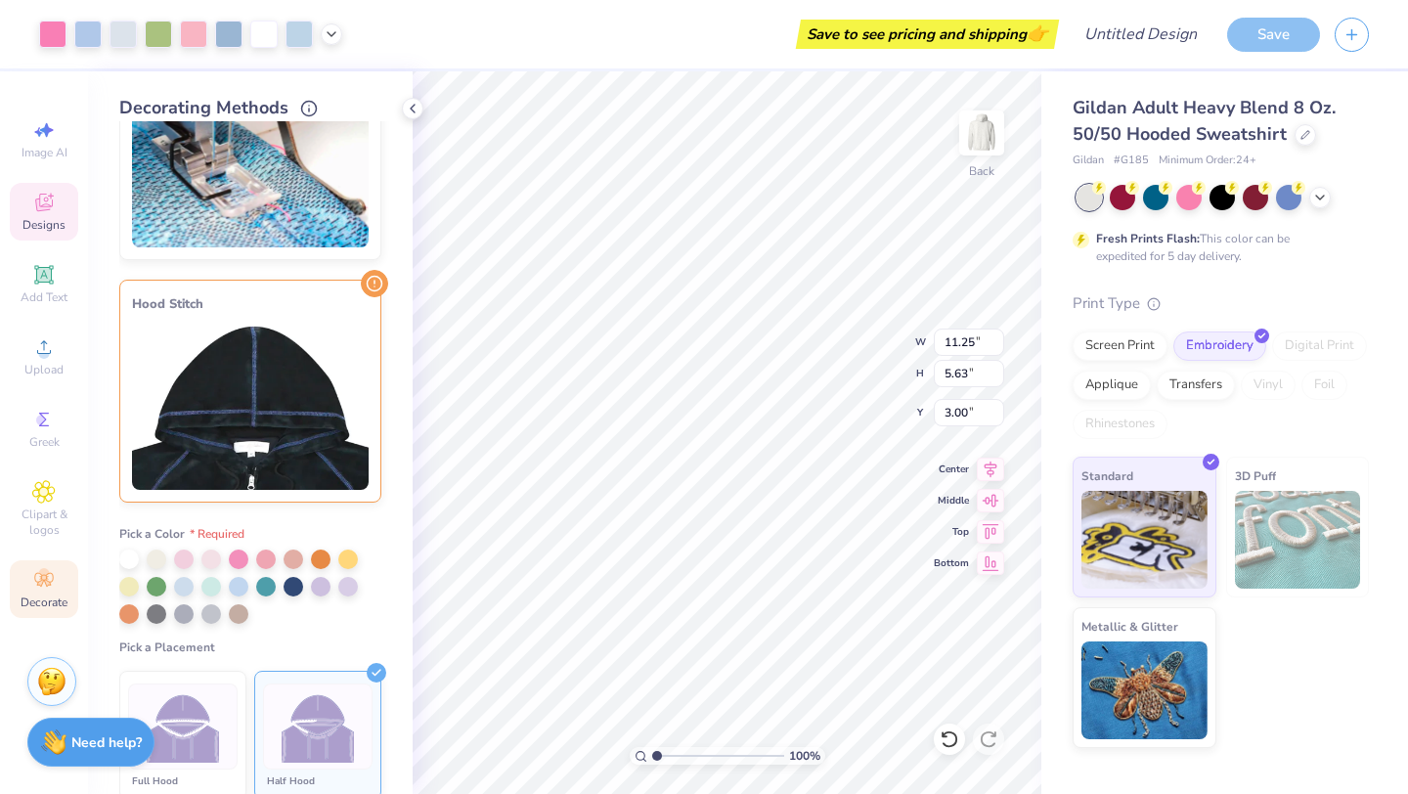
scroll to position [134, 0]
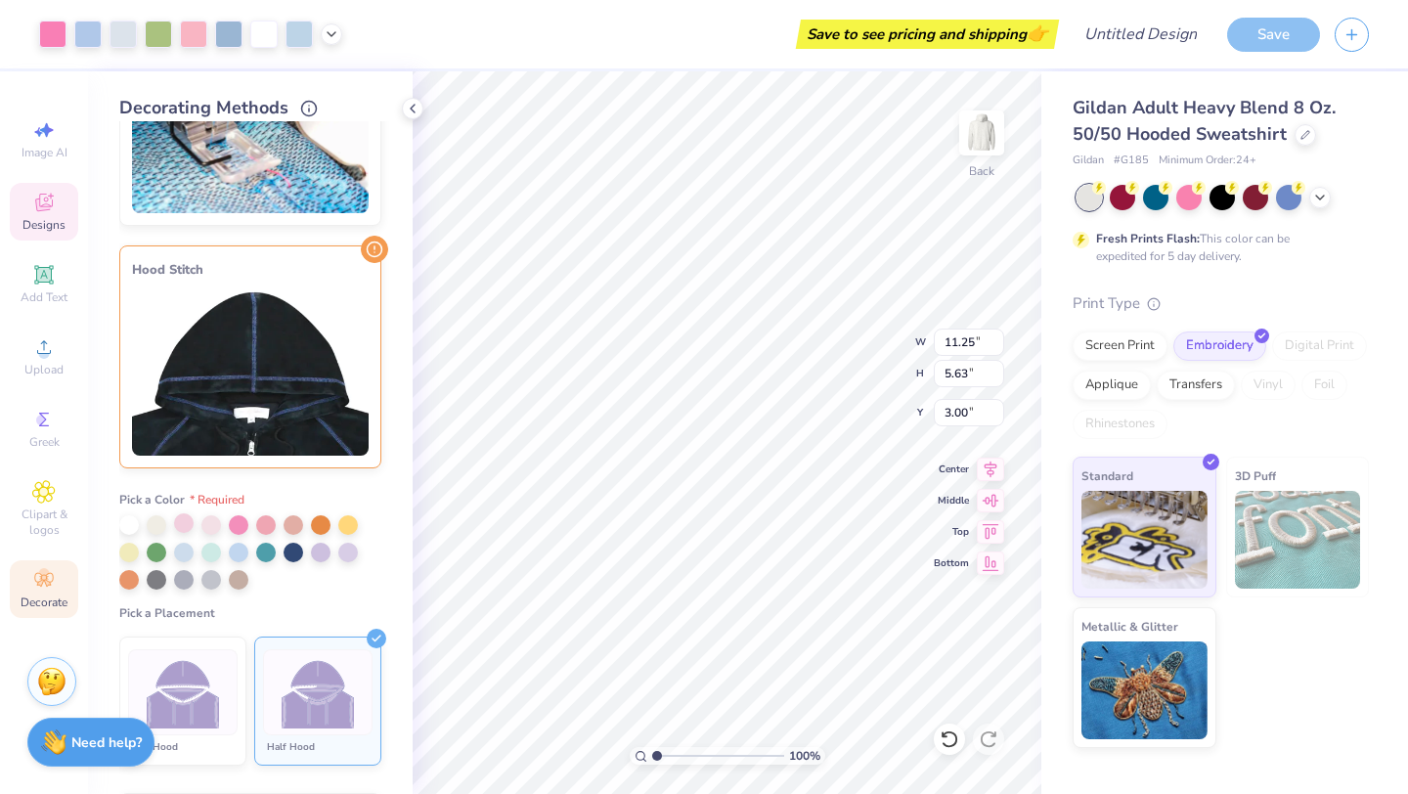
click at [190, 530] on div at bounding box center [184, 523] width 20 height 20
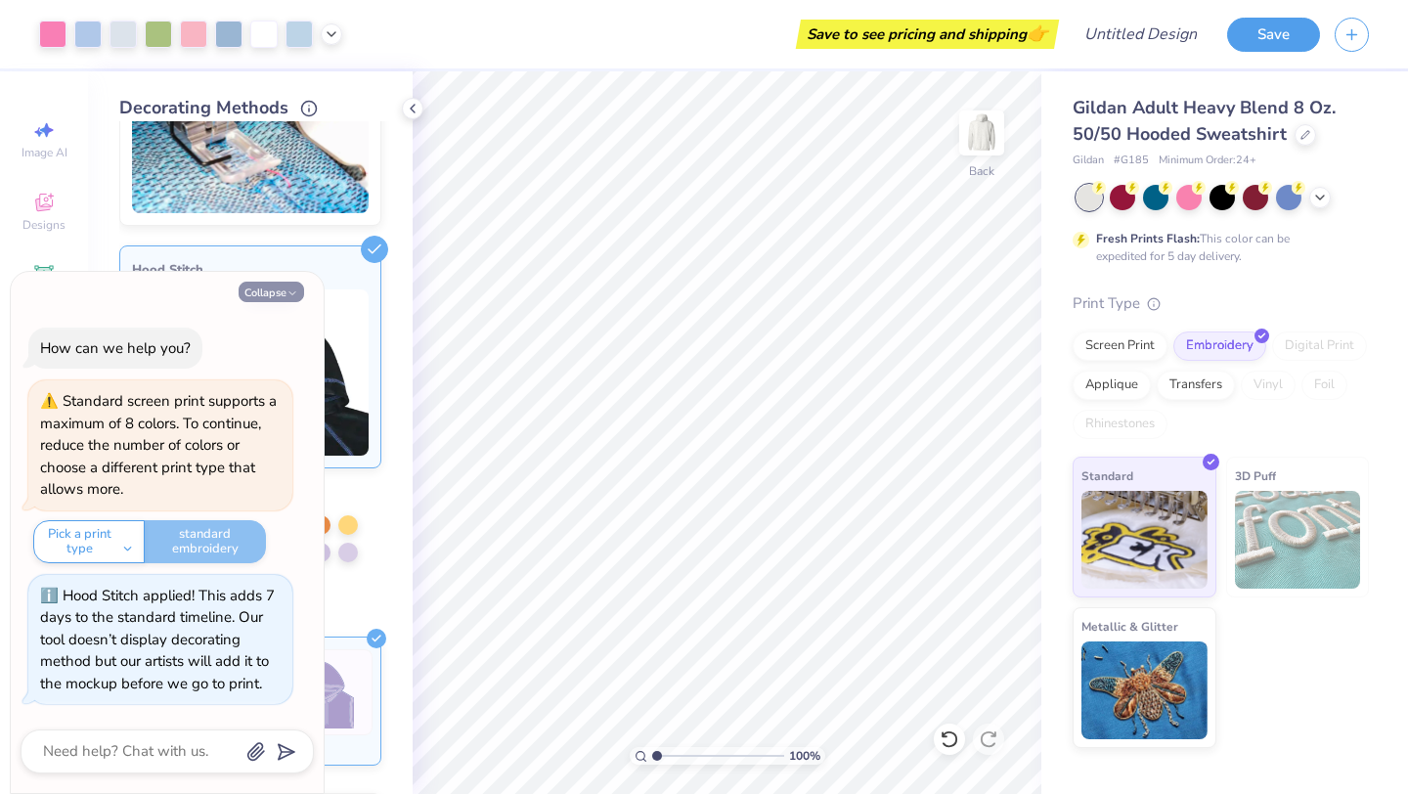
click at [291, 288] on icon "button" at bounding box center [292, 293] width 12 height 12
type textarea "x"
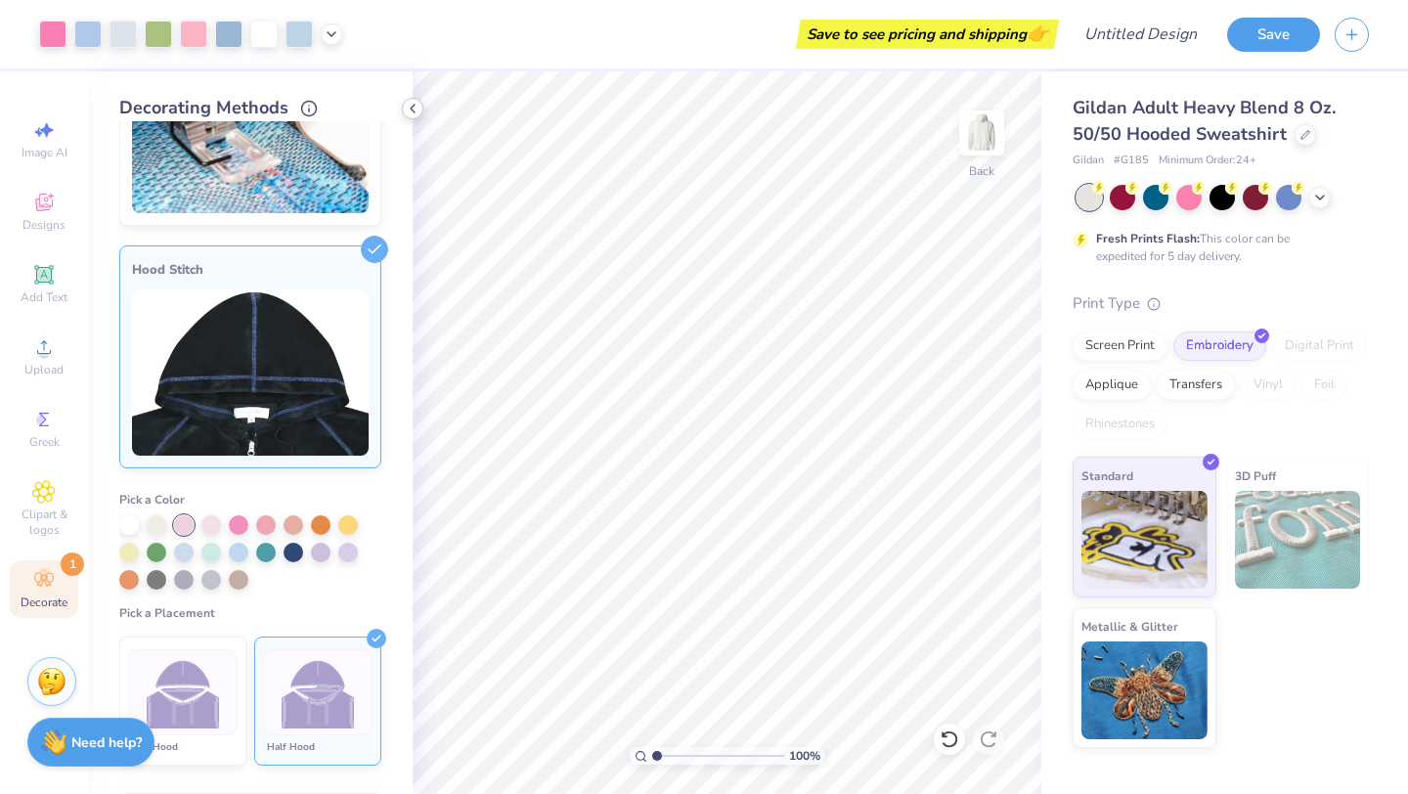
click at [406, 115] on icon at bounding box center [413, 109] width 16 height 16
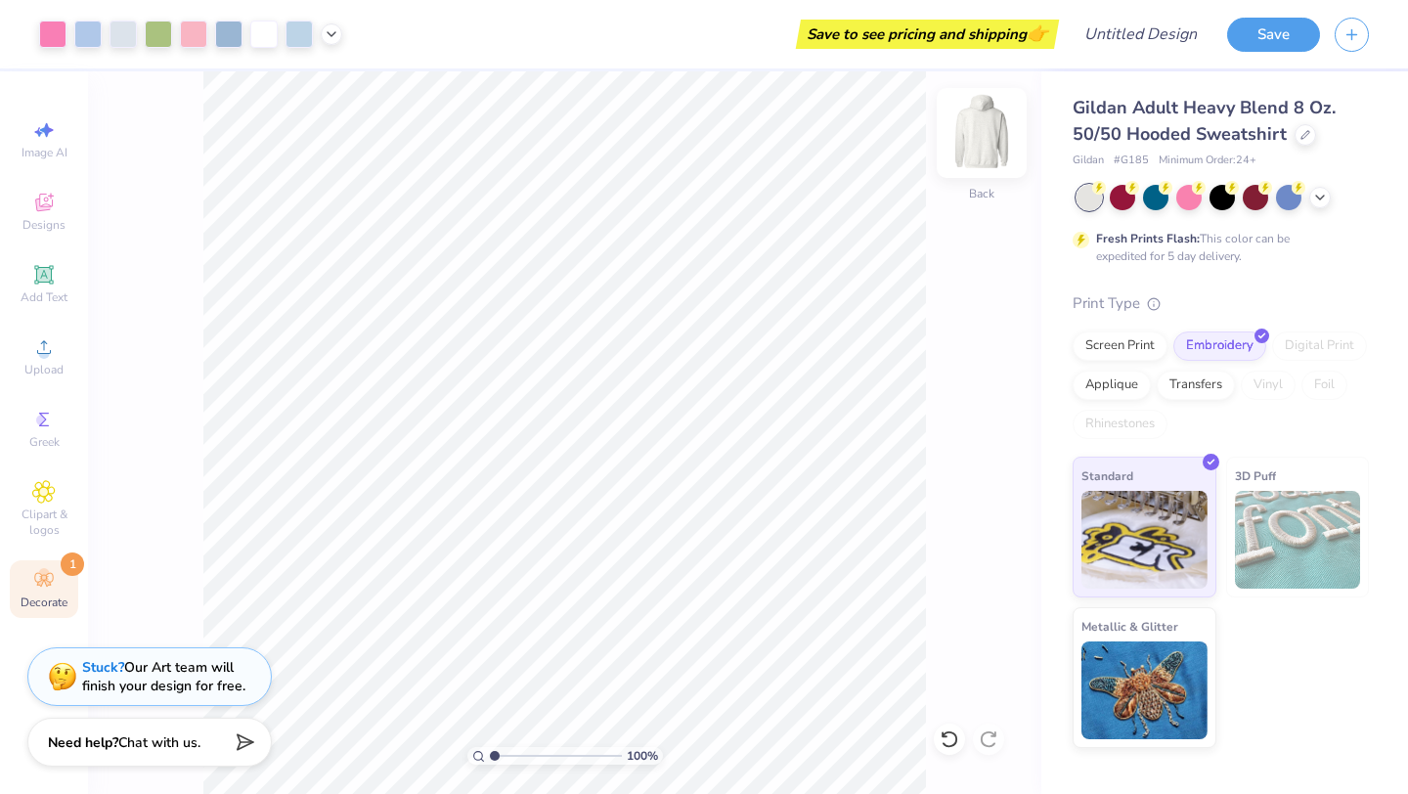
click at [978, 140] on img at bounding box center [982, 133] width 78 height 78
click at [989, 137] on img at bounding box center [982, 133] width 78 height 78
type input "3.25"
type input "11.72"
type input "5.87"
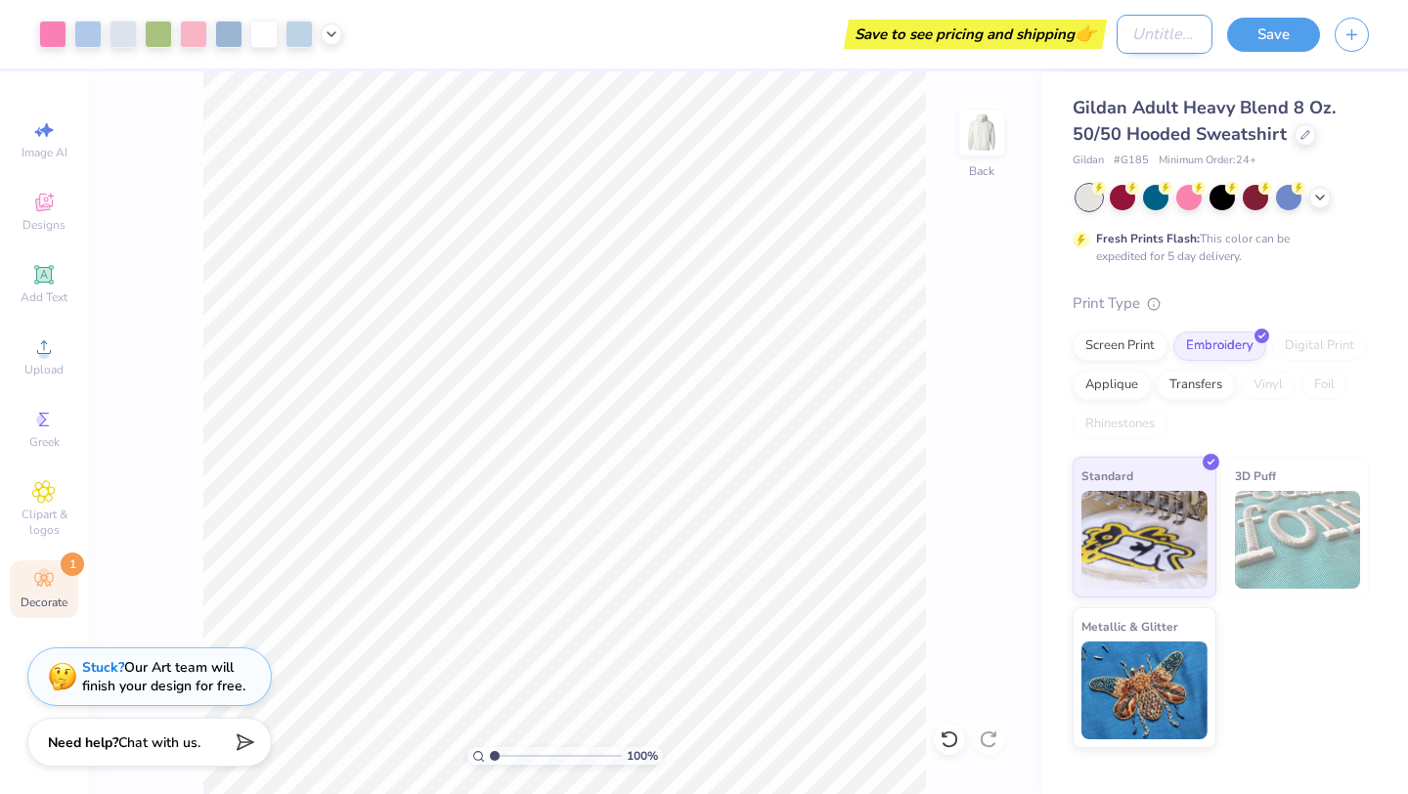
click at [1117, 38] on input "Design Title" at bounding box center [1165, 34] width 96 height 39
click at [1193, 278] on div "Gildan Adult Heavy Blend 8 Oz. 50/50 Hooded Sweatshirt Gildan # G185 Minimum Or…" at bounding box center [1221, 421] width 296 height 653
click at [1173, 388] on div "Transfers" at bounding box center [1196, 382] width 78 height 29
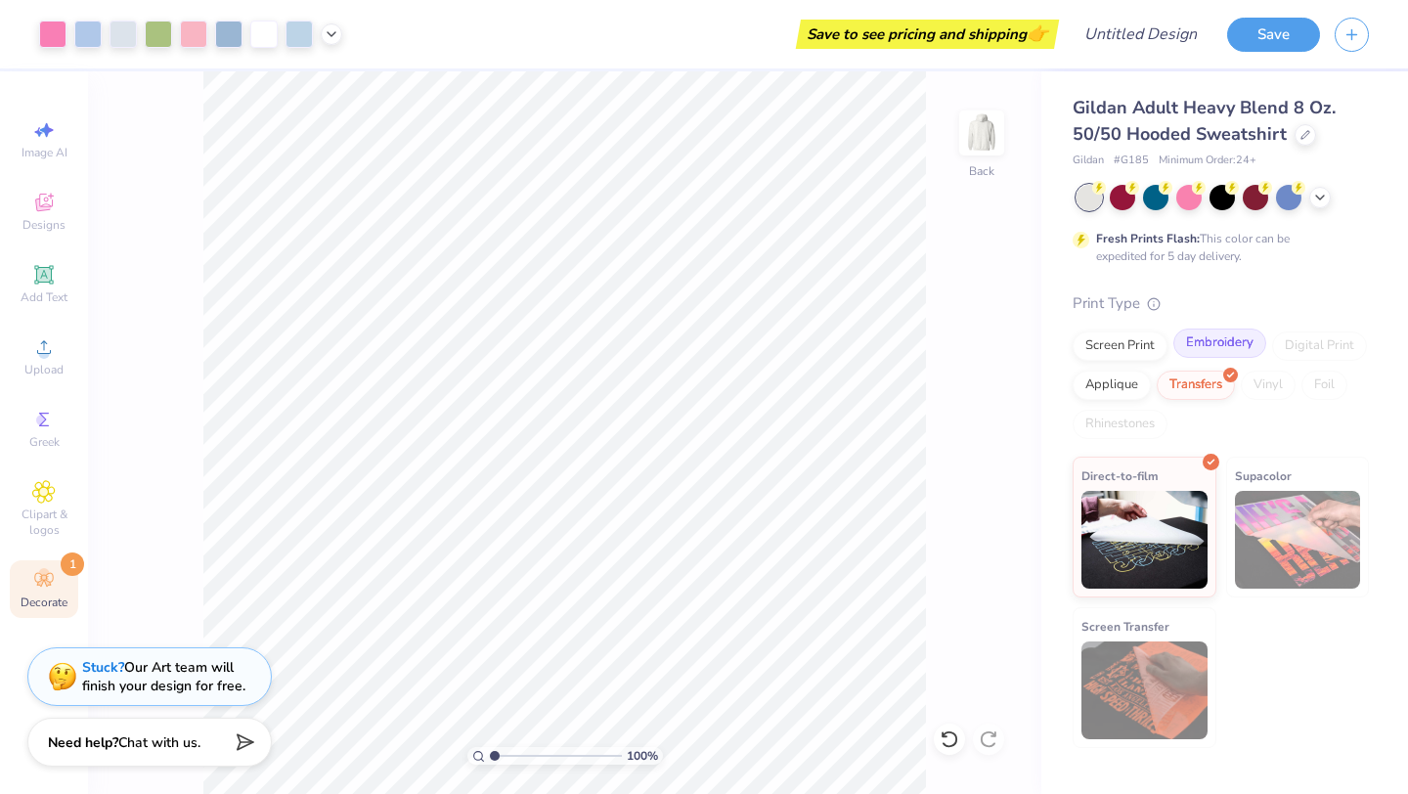
click at [1189, 335] on div "Embroidery" at bounding box center [1219, 343] width 93 height 29
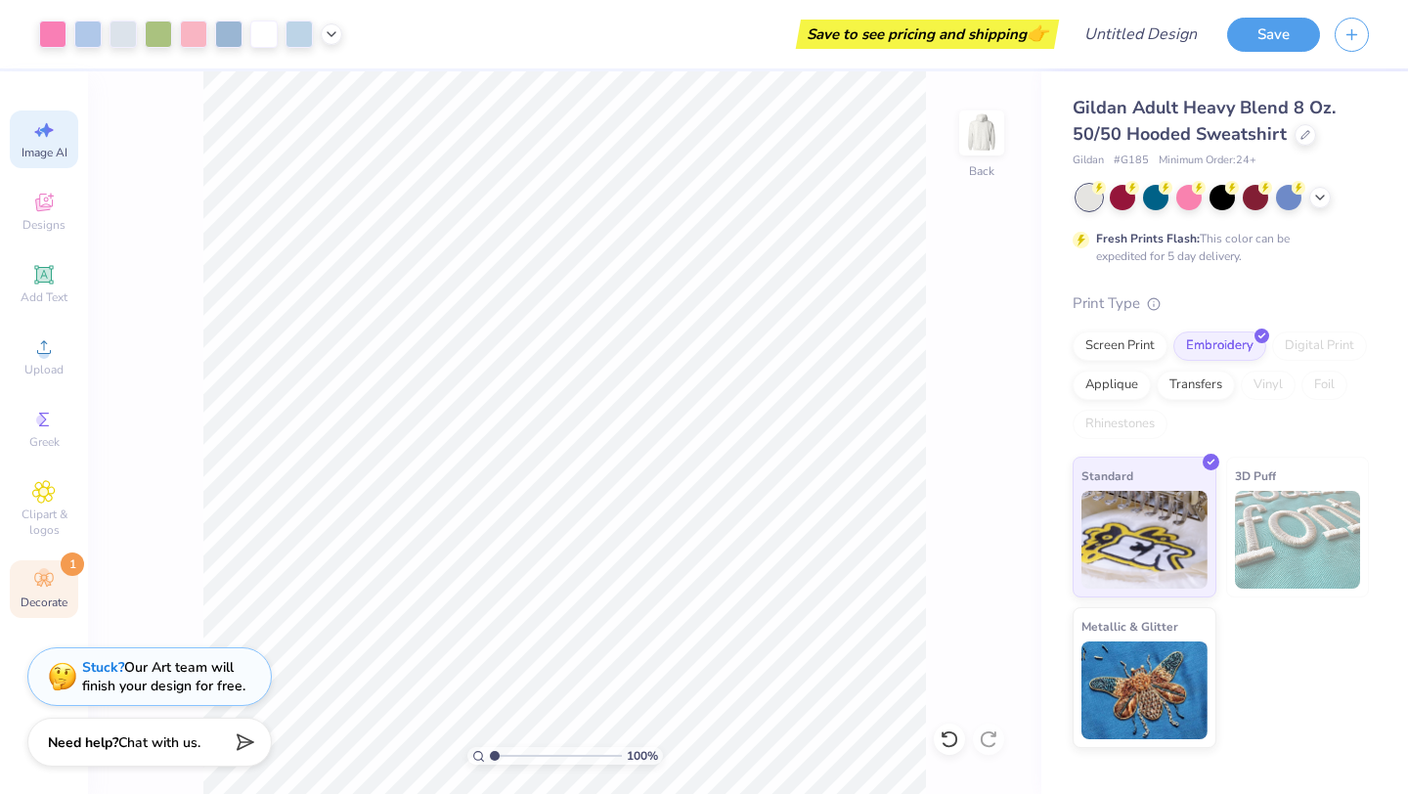
click at [55, 147] on span "Image AI" at bounding box center [45, 153] width 46 height 16
select select "4"
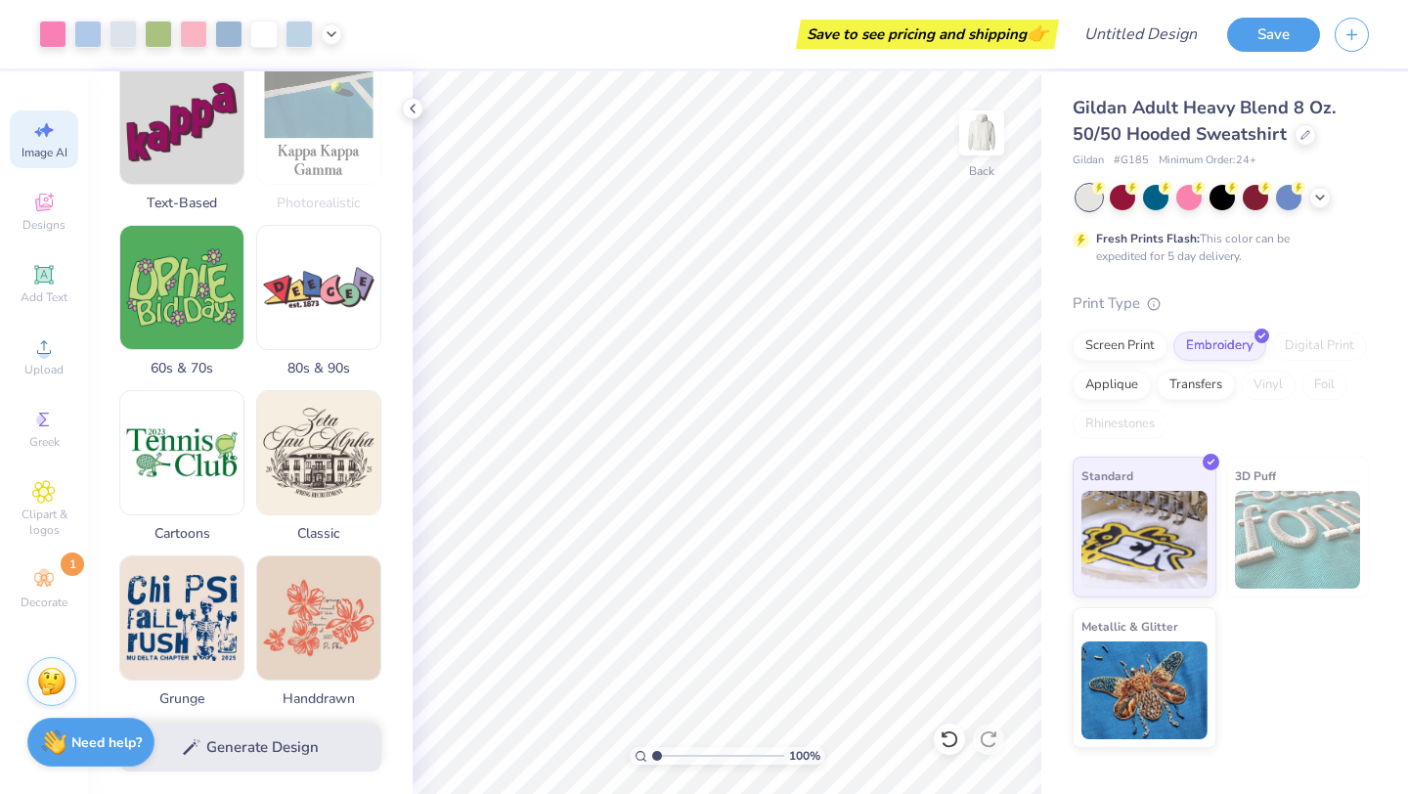
scroll to position [0, 0]
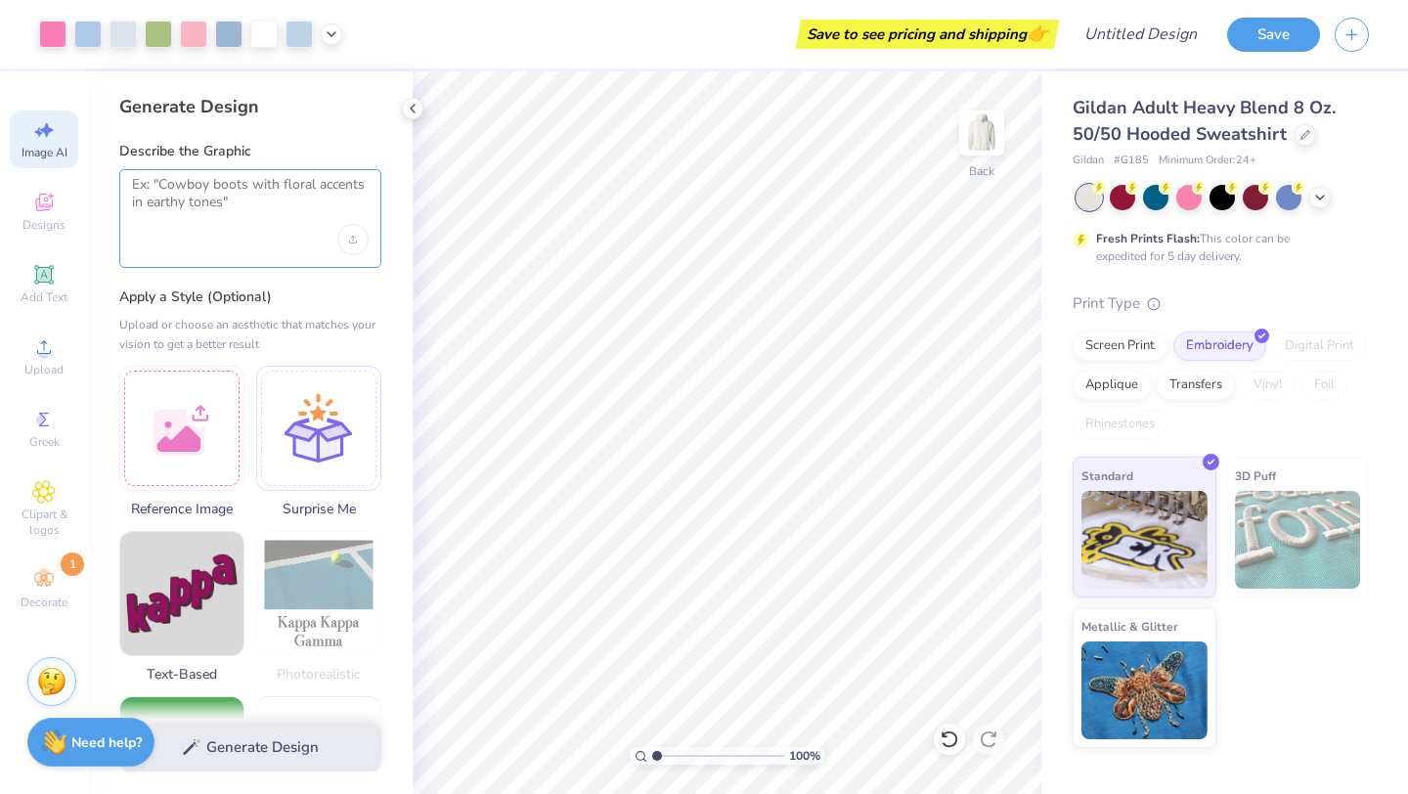
click at [212, 191] on textarea at bounding box center [250, 200] width 237 height 49
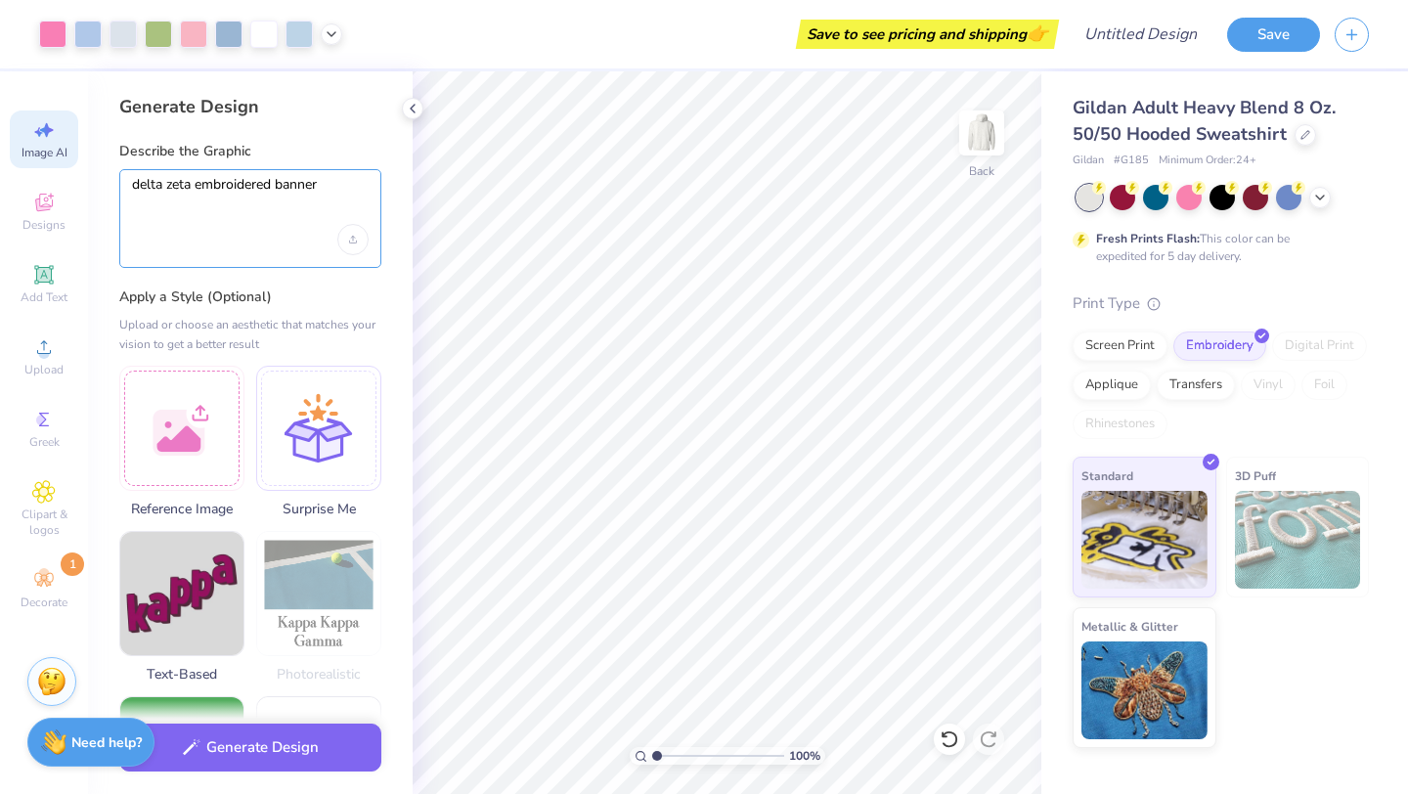
type textarea "delta zeta embroidered banner"
click at [269, 326] on div "Upload or choose an aesthetic that matches your vision to get a better result" at bounding box center [250, 334] width 262 height 39
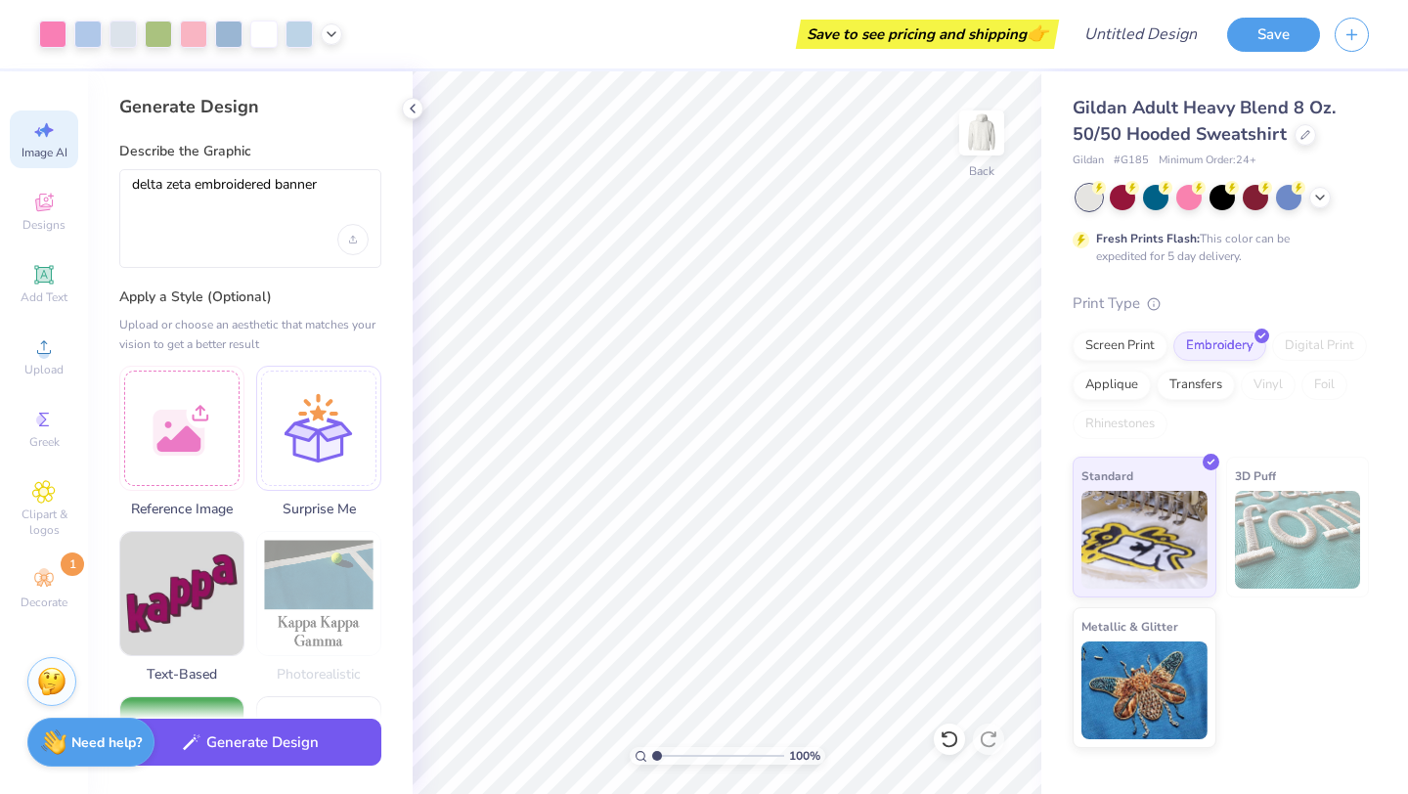
click at [324, 752] on button "Generate Design" at bounding box center [250, 743] width 262 height 48
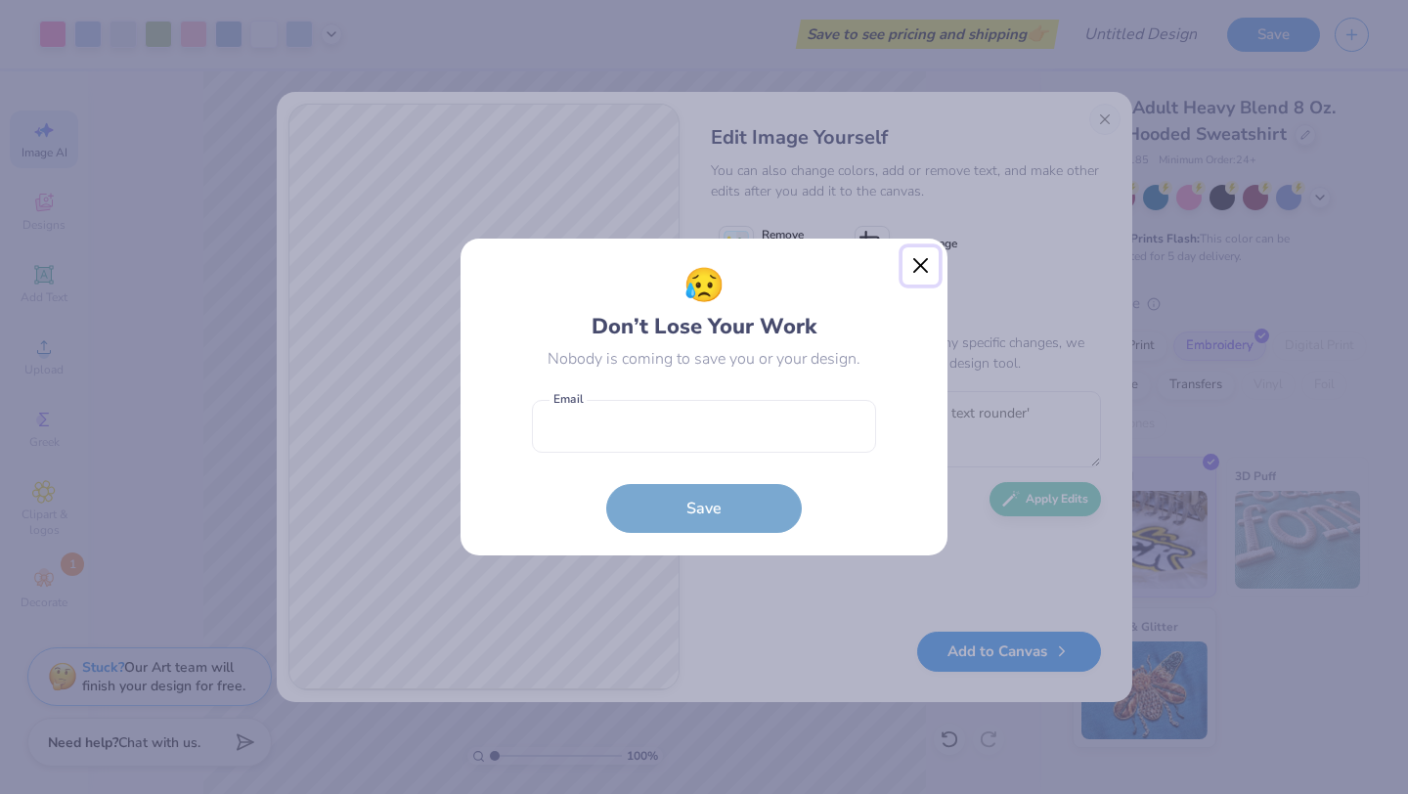
click at [925, 272] on button "Close" at bounding box center [920, 265] width 37 height 37
